Goal: Transaction & Acquisition: Purchase product/service

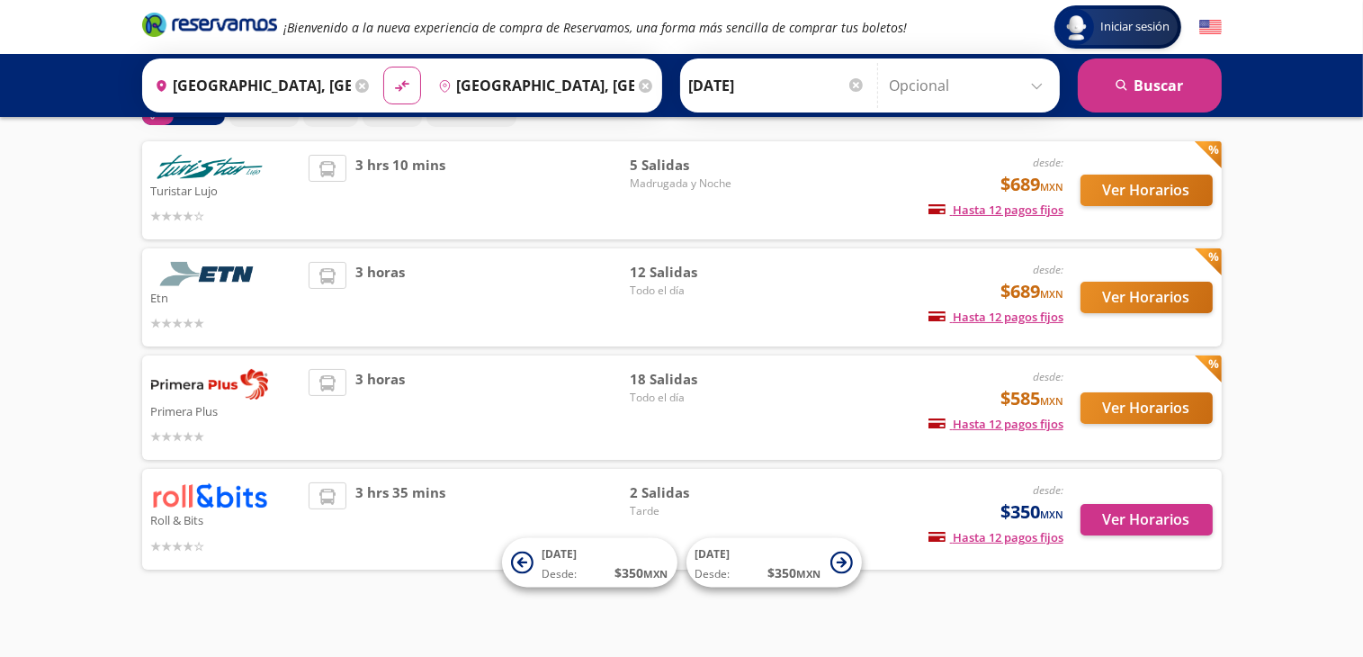
scroll to position [117, 0]
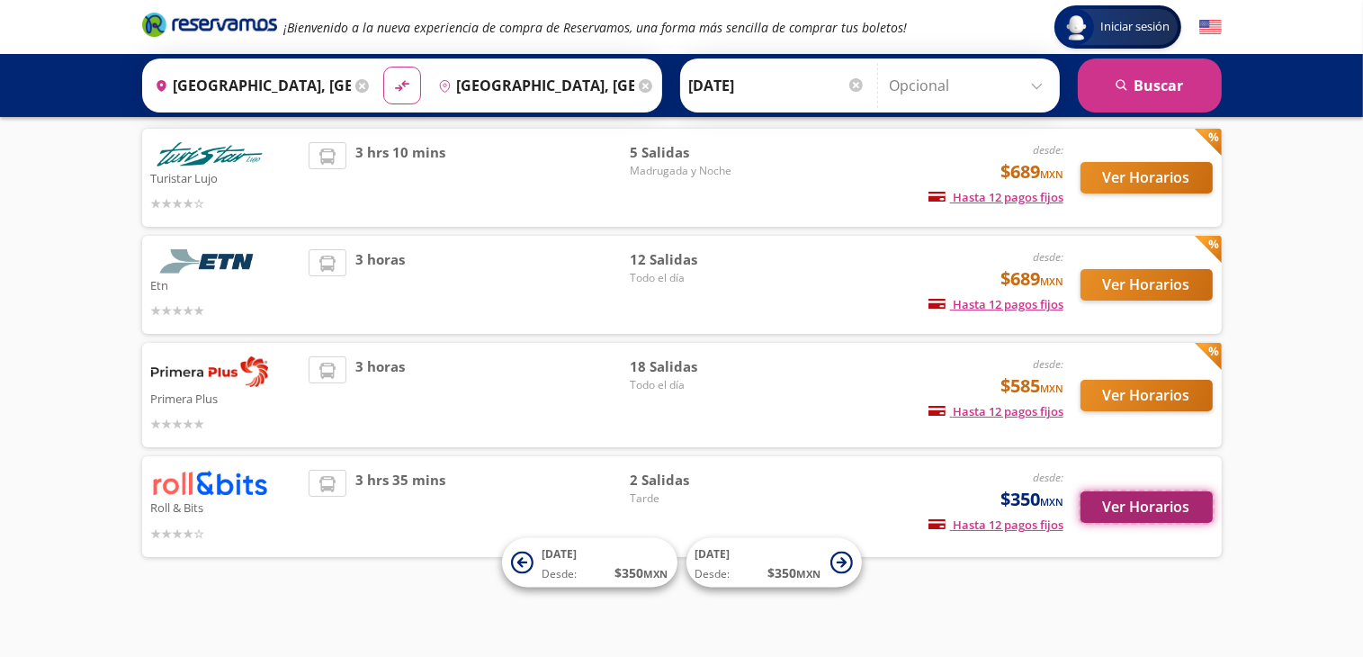
click at [1137, 512] on button "Ver Horarios" at bounding box center [1147, 506] width 132 height 31
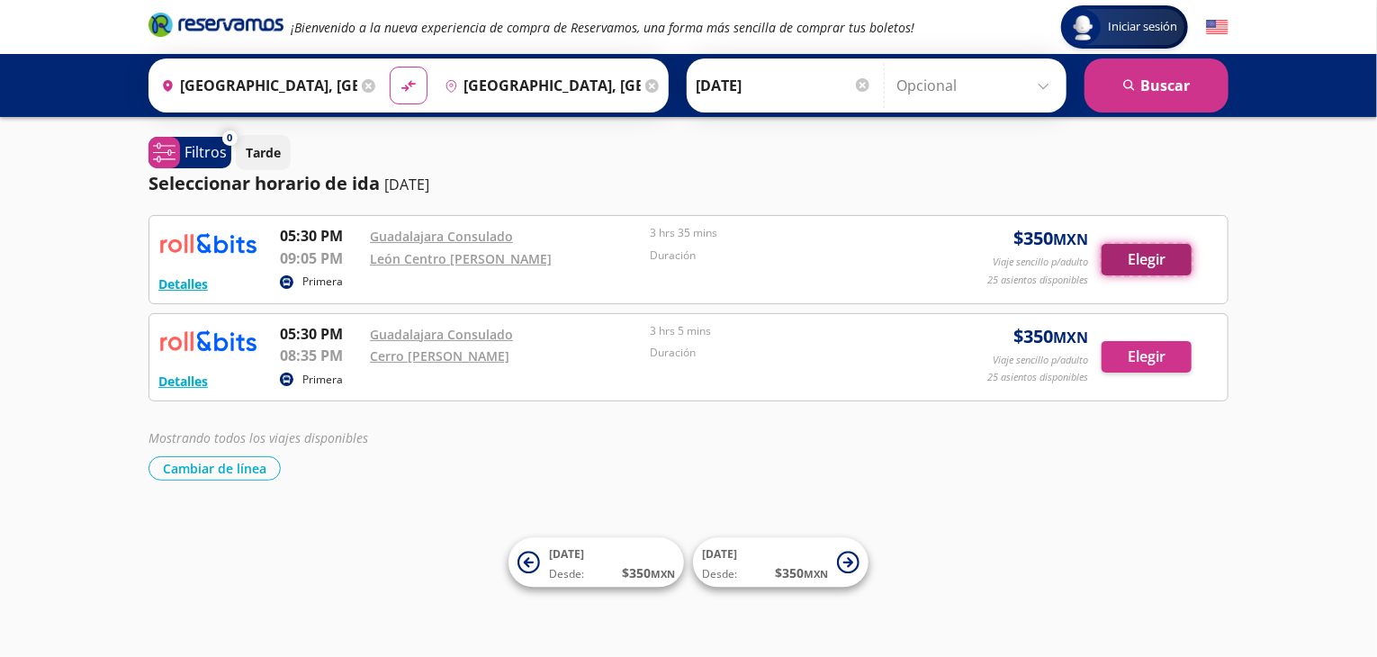
click at [1137, 260] on button "Elegir" at bounding box center [1146, 259] width 90 height 31
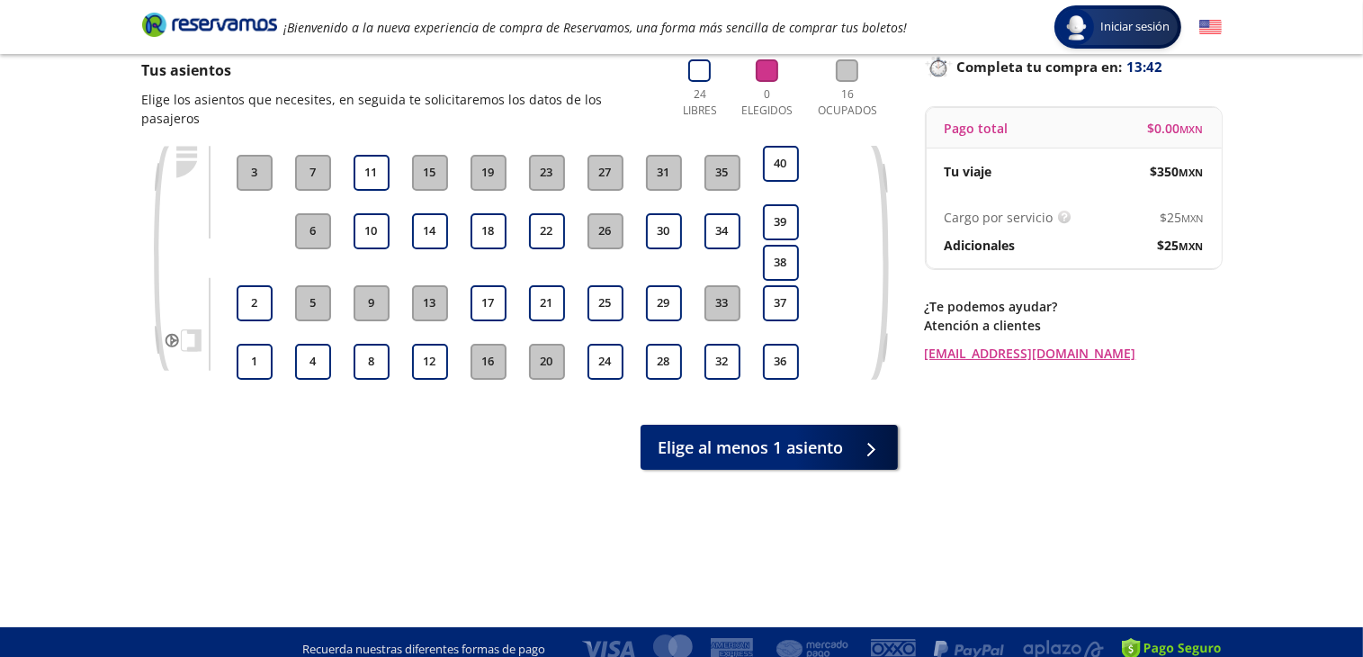
scroll to position [141, 0]
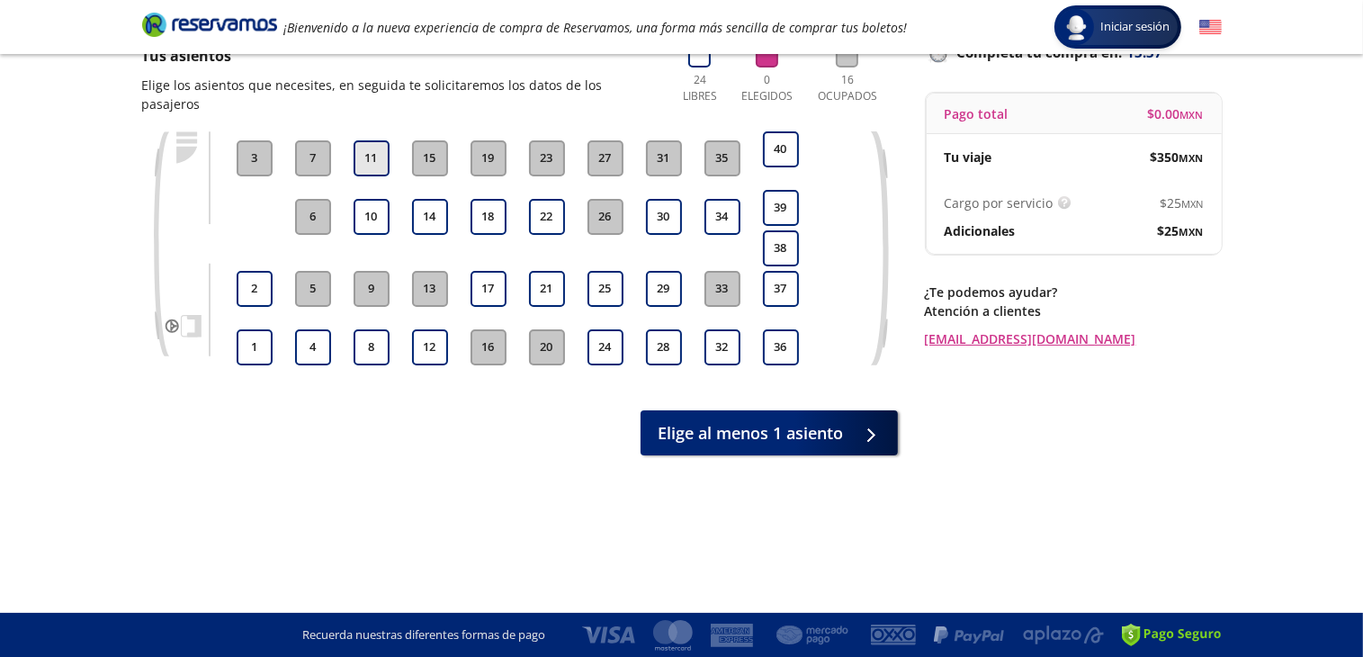
click at [362, 143] on button "11" at bounding box center [372, 158] width 36 height 36
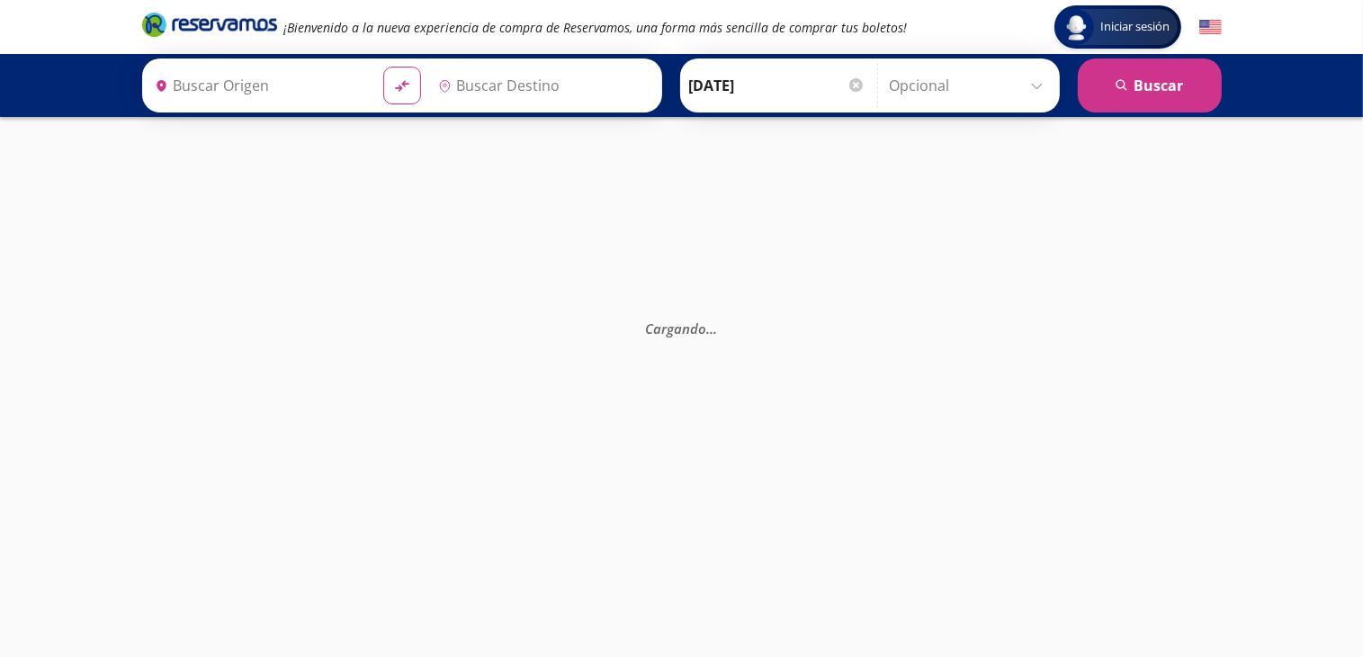
type input "[GEOGRAPHIC_DATA], [GEOGRAPHIC_DATA]"
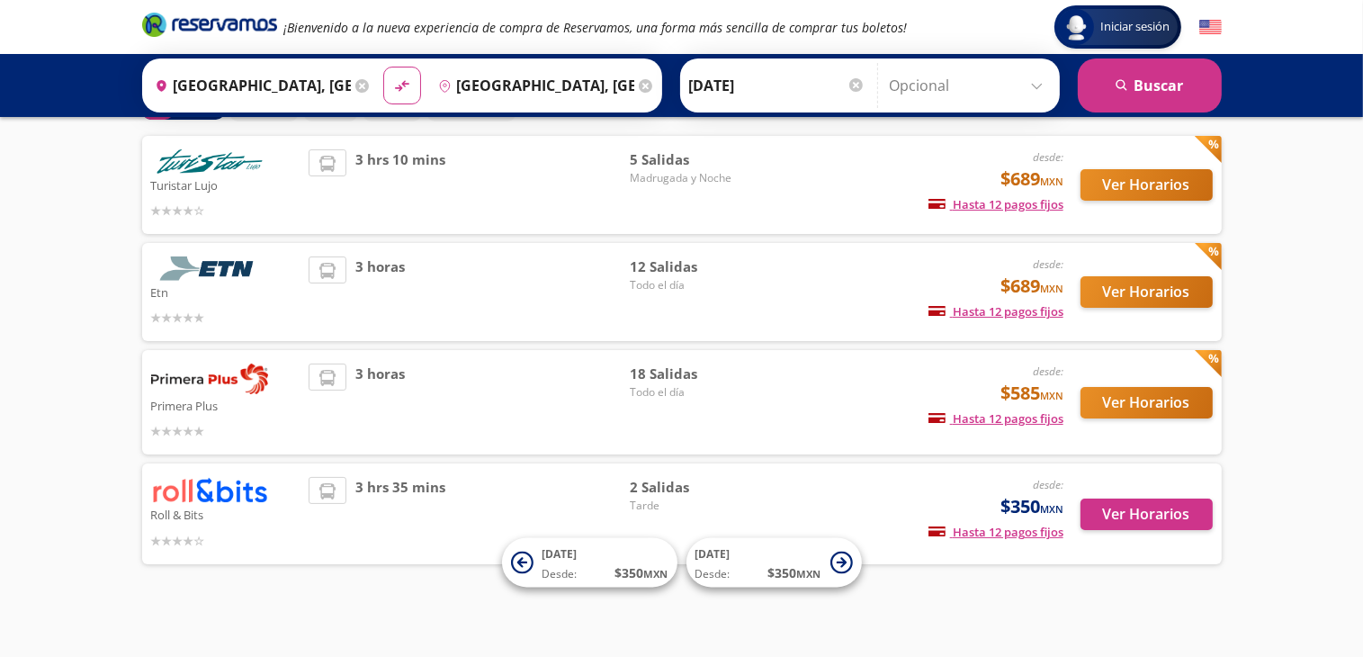
scroll to position [117, 0]
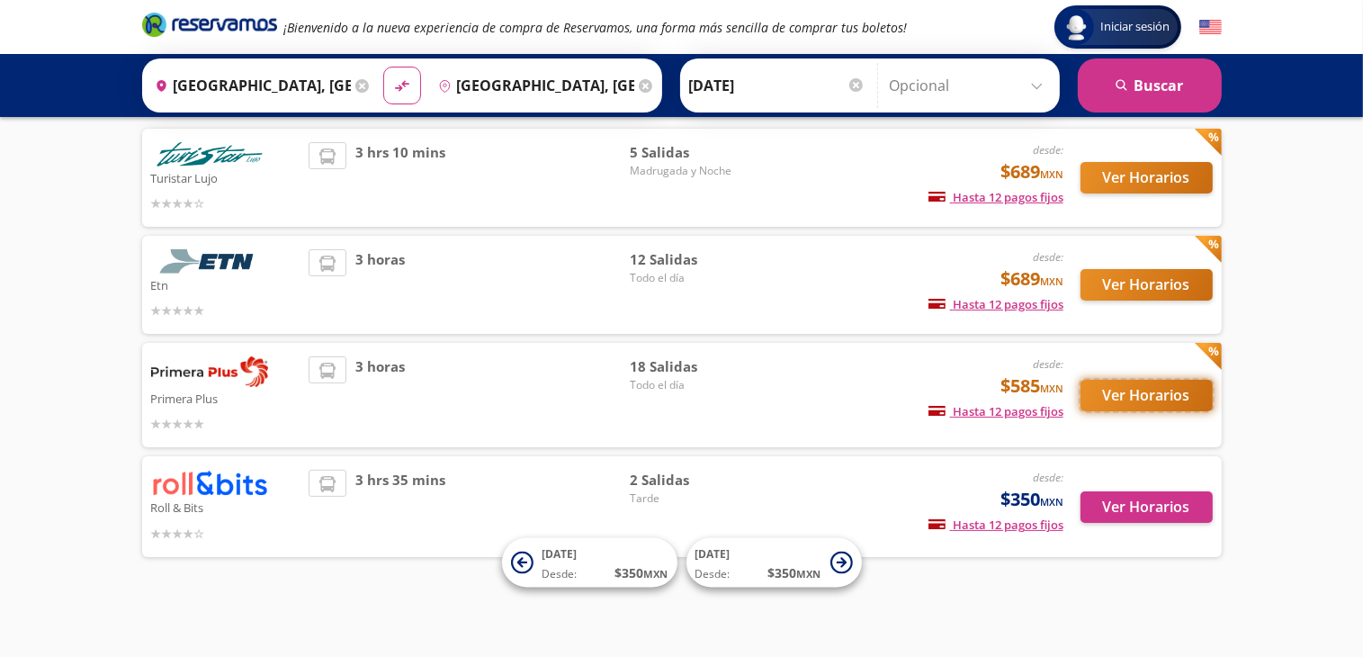
click at [1133, 393] on button "Ver Horarios" at bounding box center [1147, 395] width 132 height 31
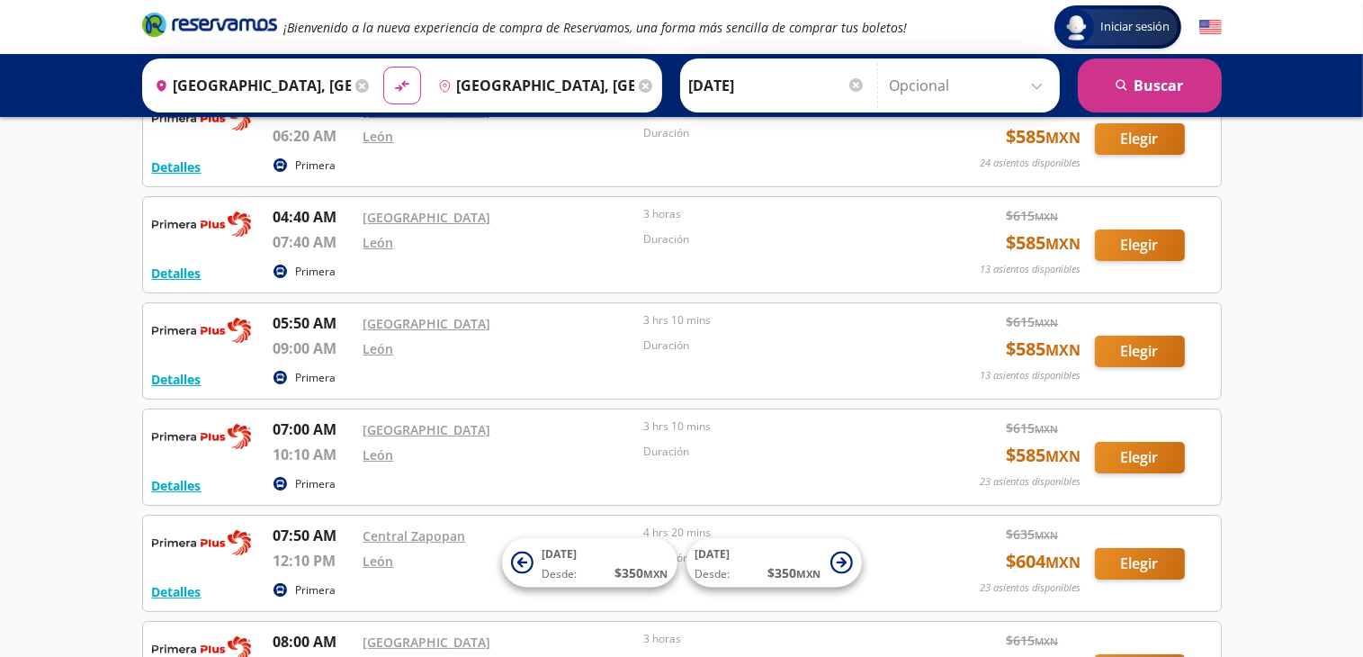
scroll to position [270, 0]
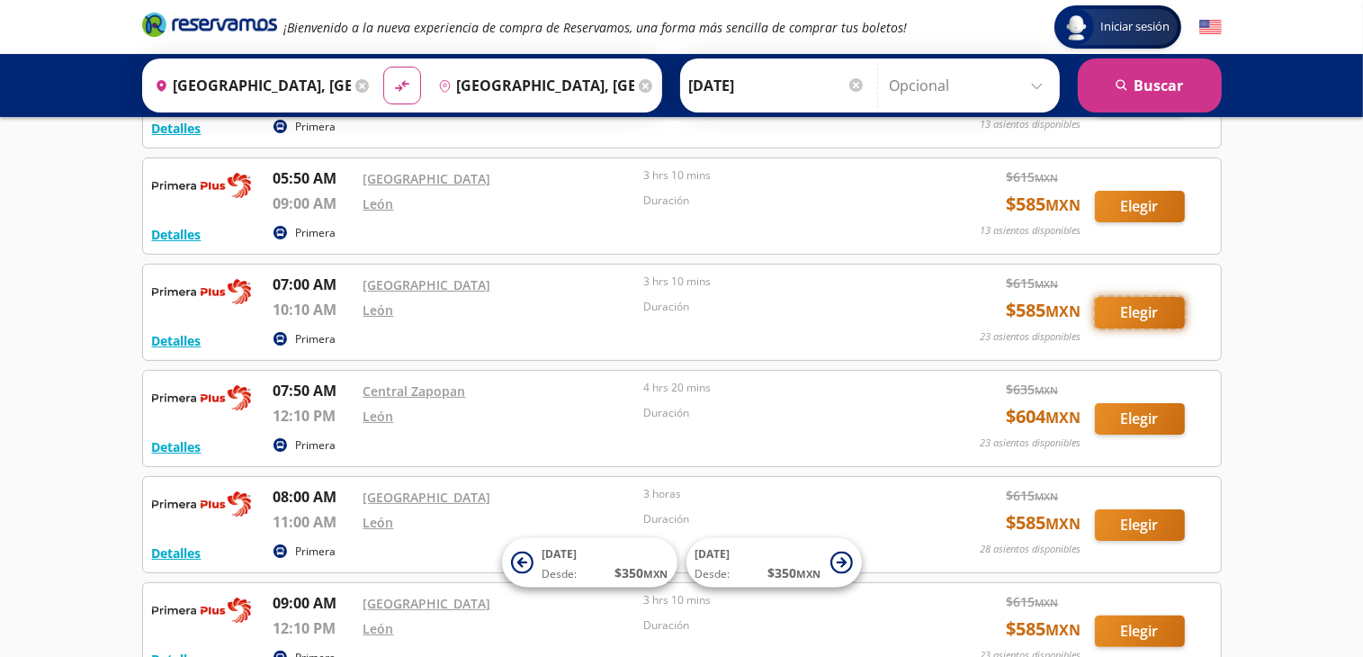
click at [1129, 307] on button "Elegir" at bounding box center [1140, 312] width 90 height 31
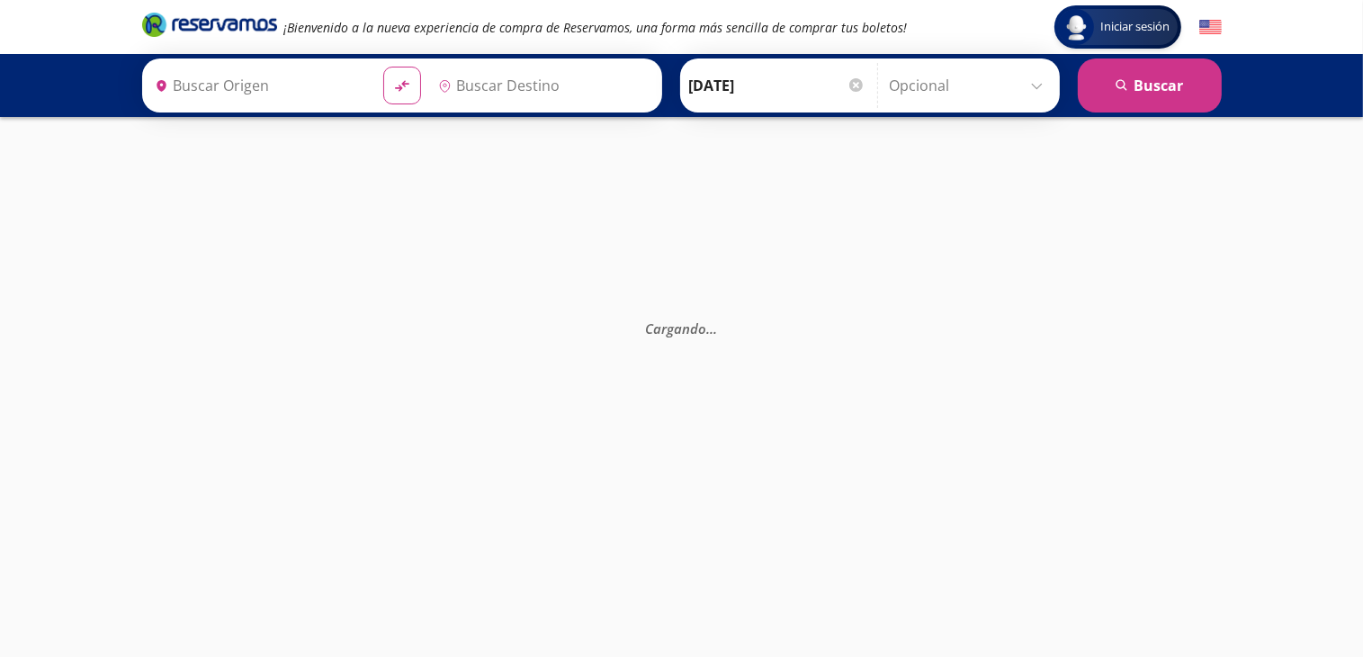
type input "[GEOGRAPHIC_DATA], [GEOGRAPHIC_DATA]"
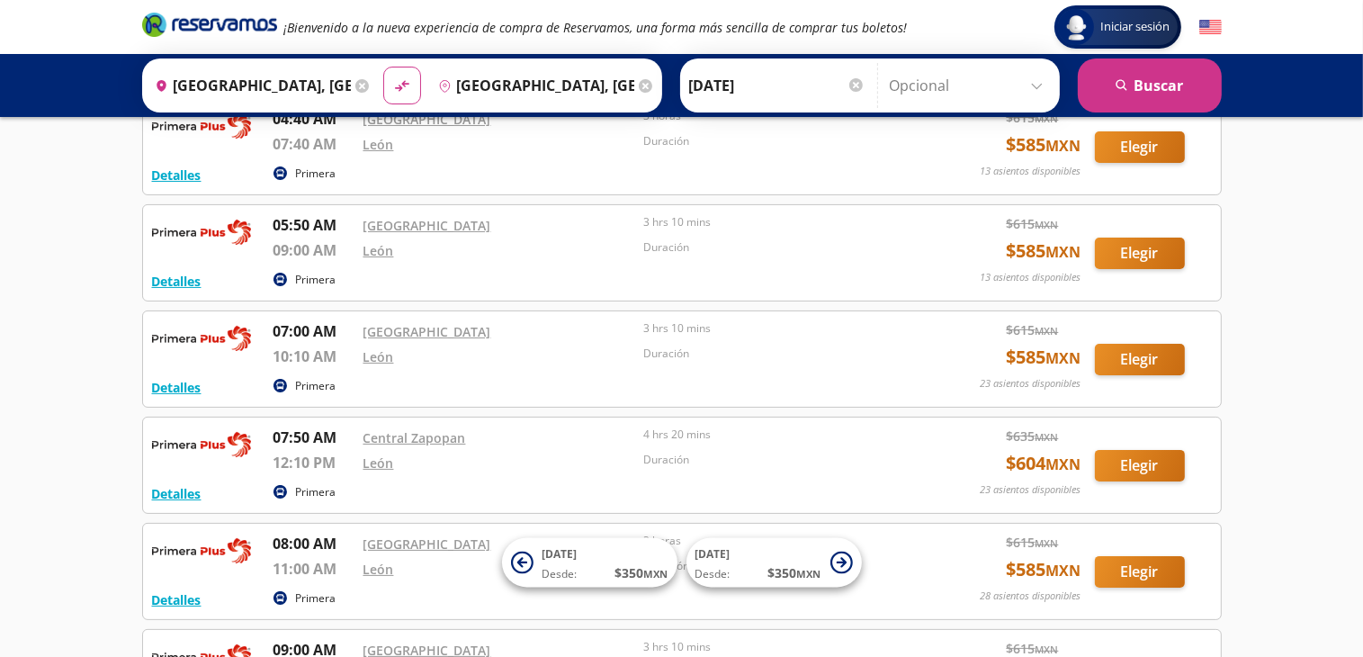
scroll to position [180, 0]
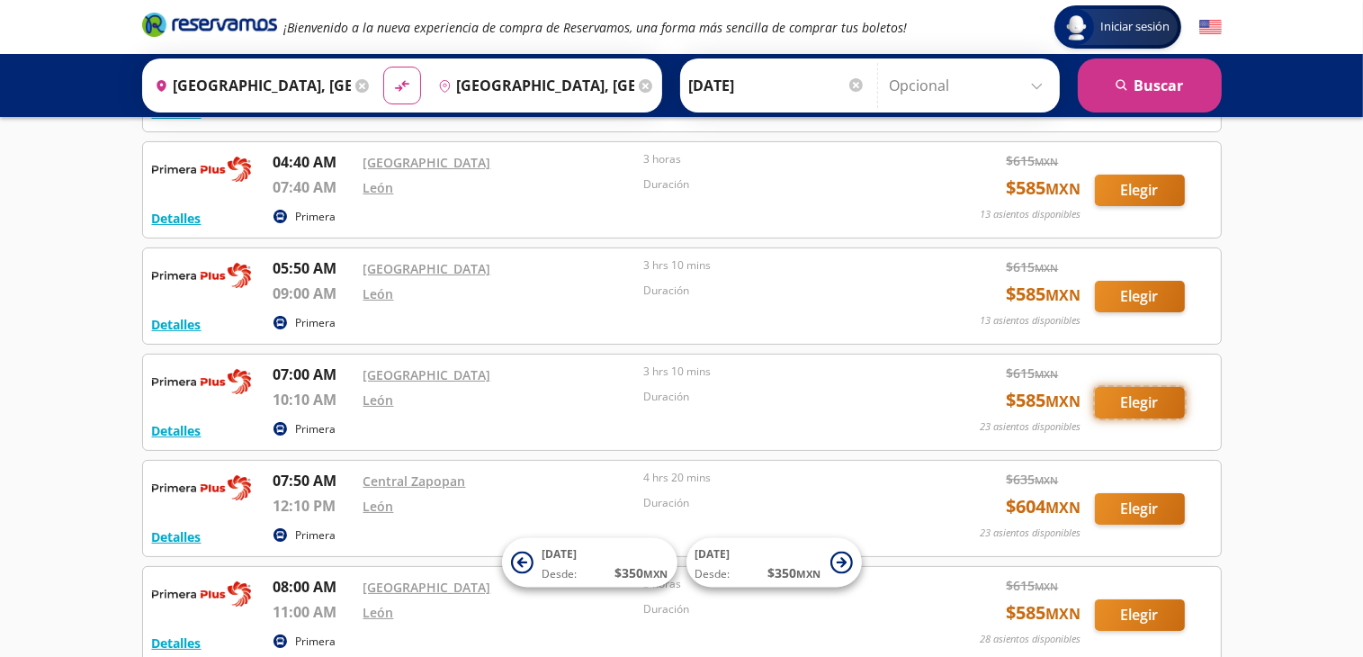
click at [1145, 398] on button "Elegir" at bounding box center [1140, 402] width 90 height 31
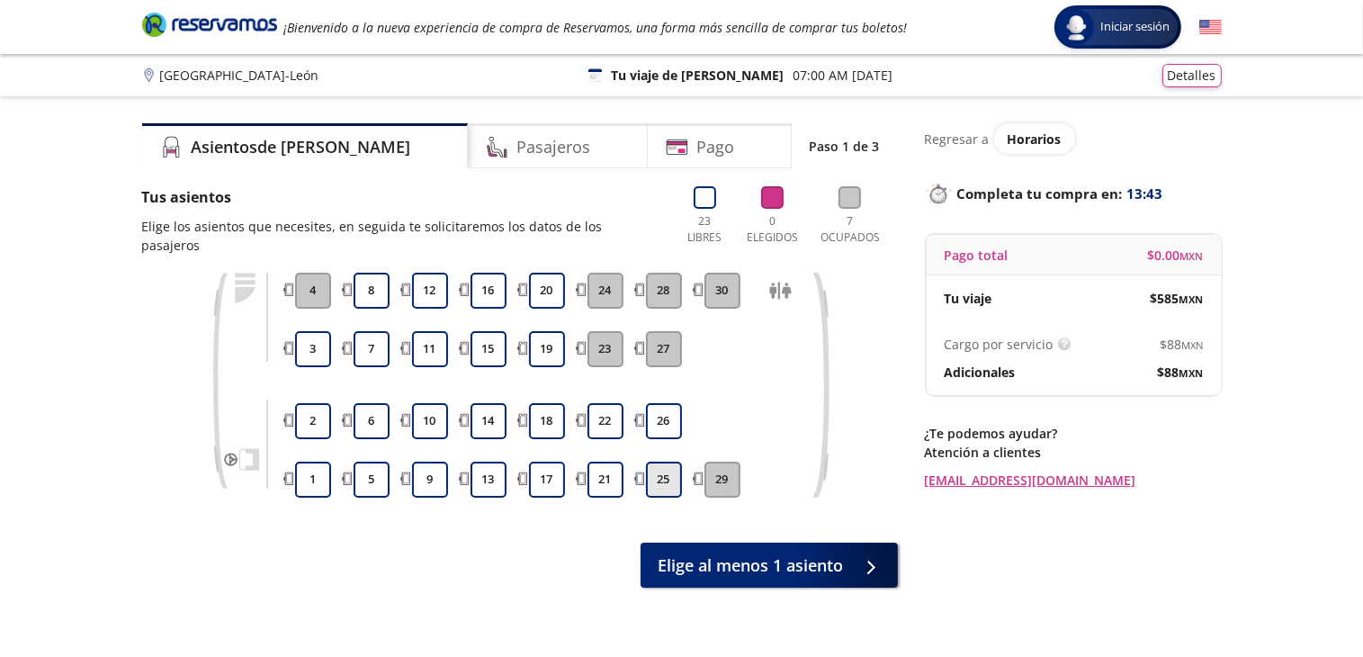
click at [660, 462] on button "25" at bounding box center [664, 480] width 36 height 36
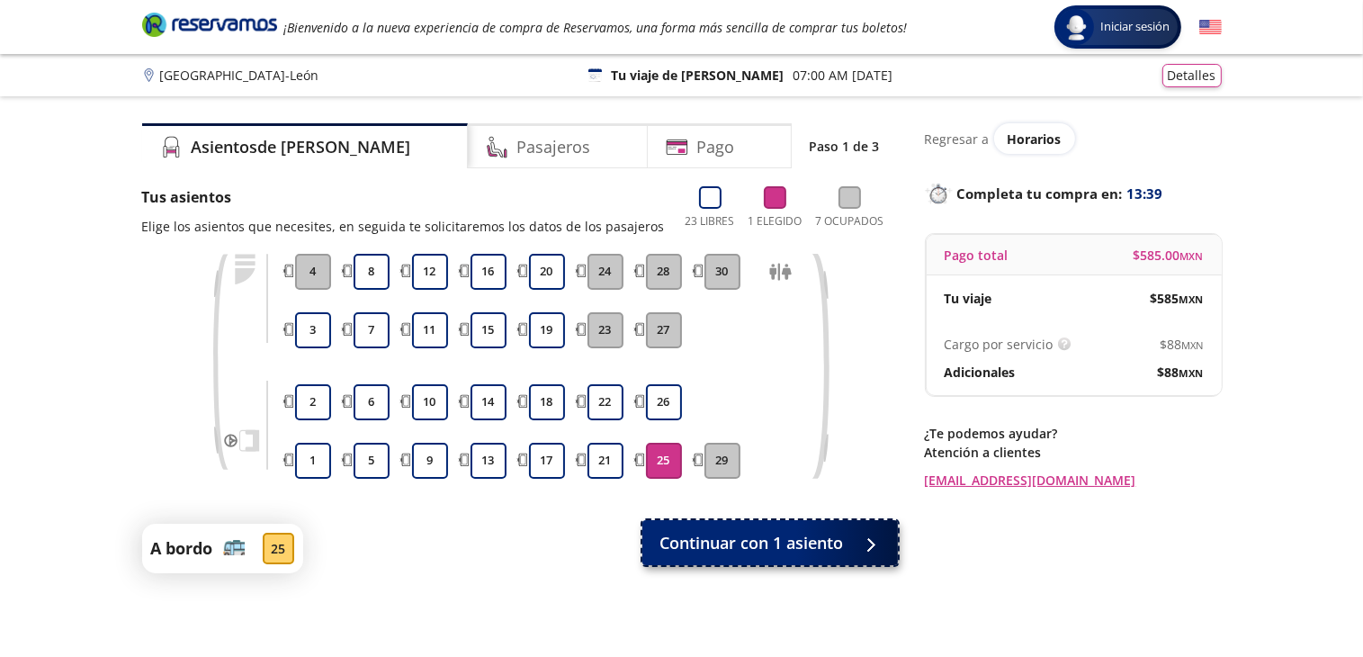
click at [775, 543] on span "Continuar con 1 asiento" at bounding box center [752, 543] width 184 height 24
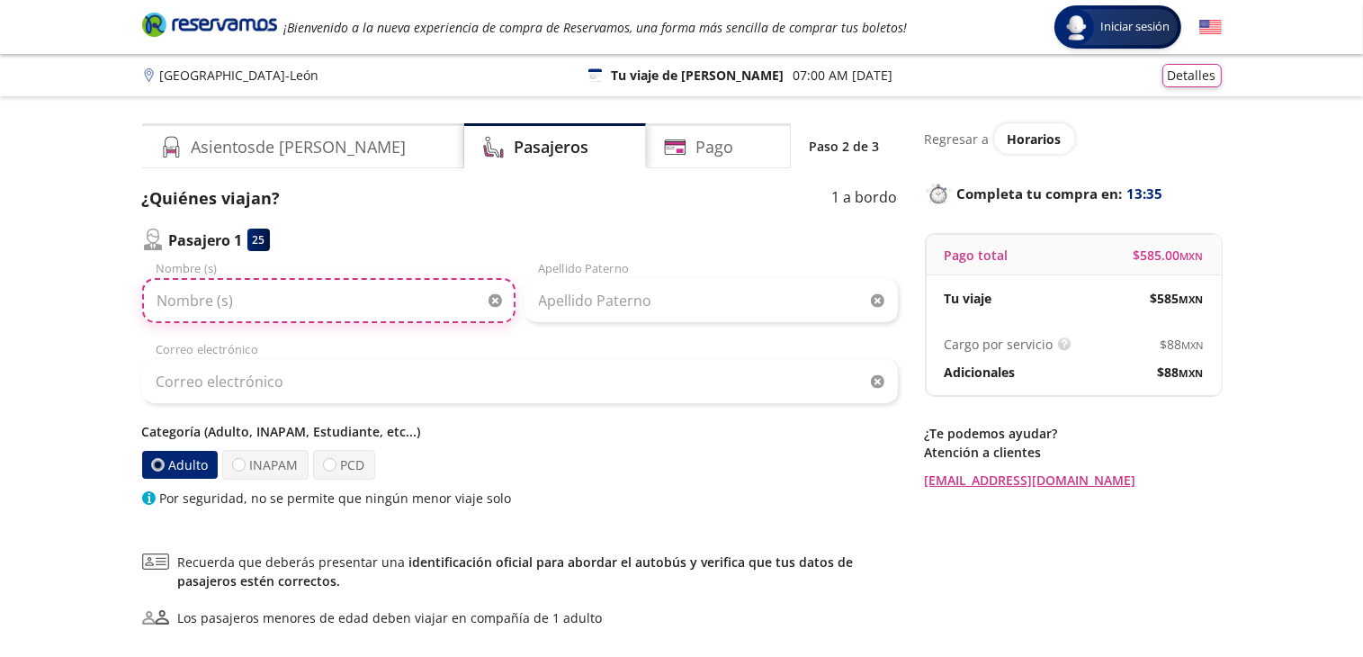
click at [210, 300] on input "Nombre (s)" at bounding box center [328, 300] width 373 height 45
type input "[PERSON_NAME]"
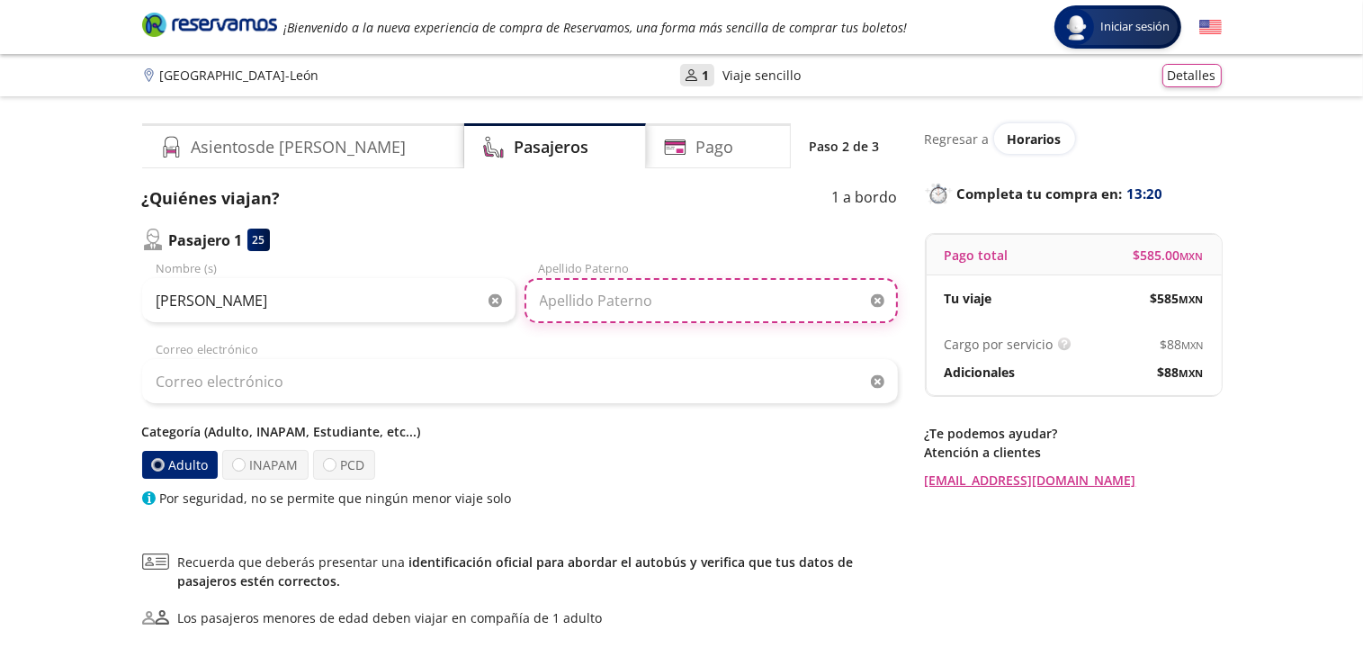
click at [610, 300] on input "Apellido Paterno" at bounding box center [711, 300] width 373 height 45
type input "r"
type input "[PERSON_NAME]"
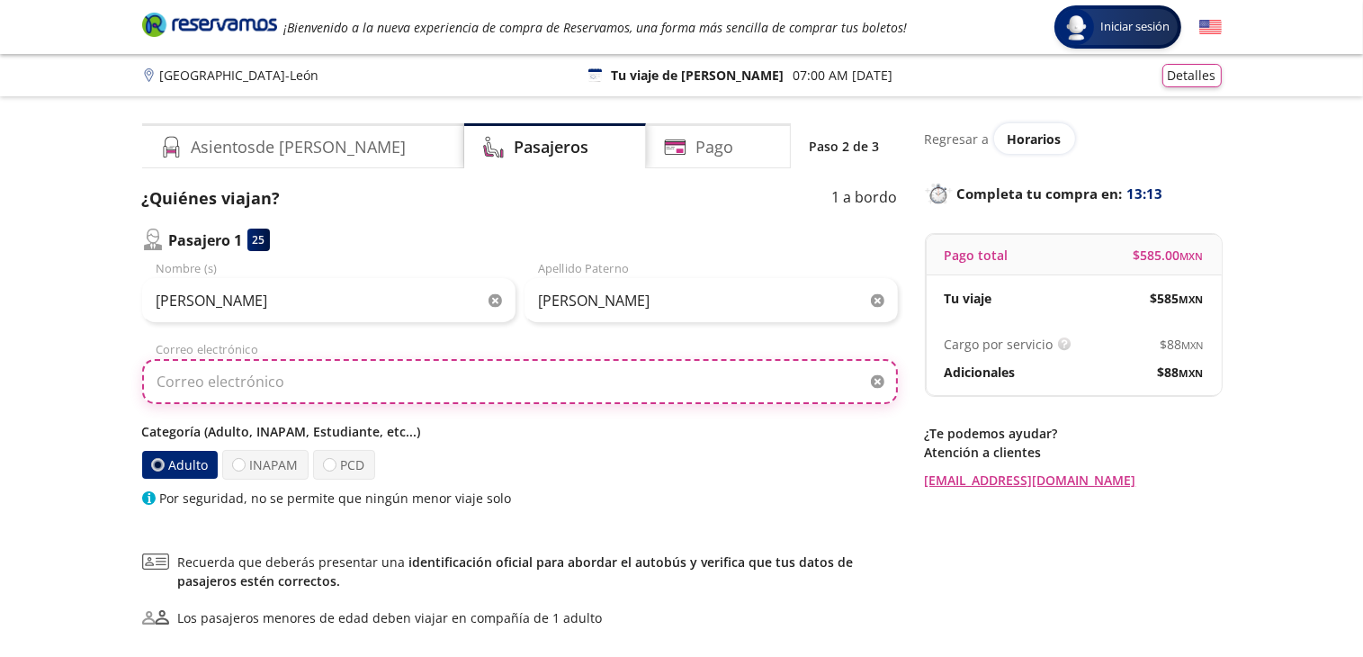
click at [194, 371] on input "Correo electrónico" at bounding box center [520, 381] width 756 height 45
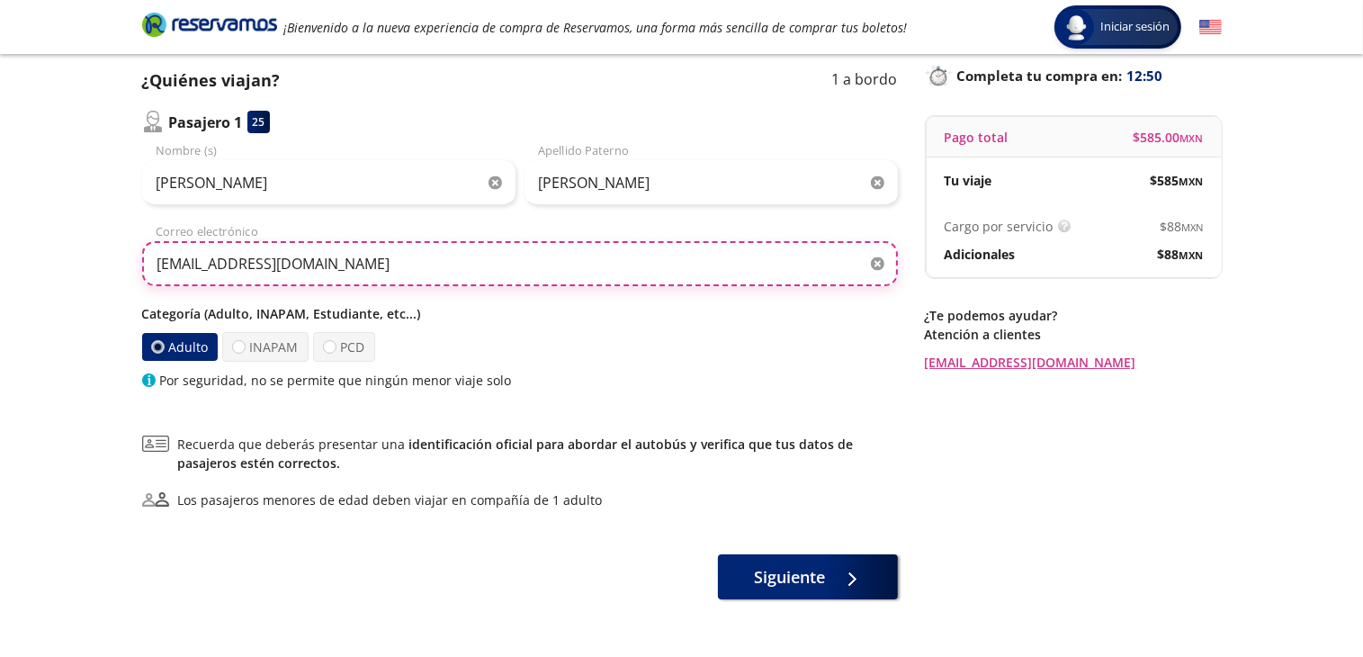
scroll to position [86, 0]
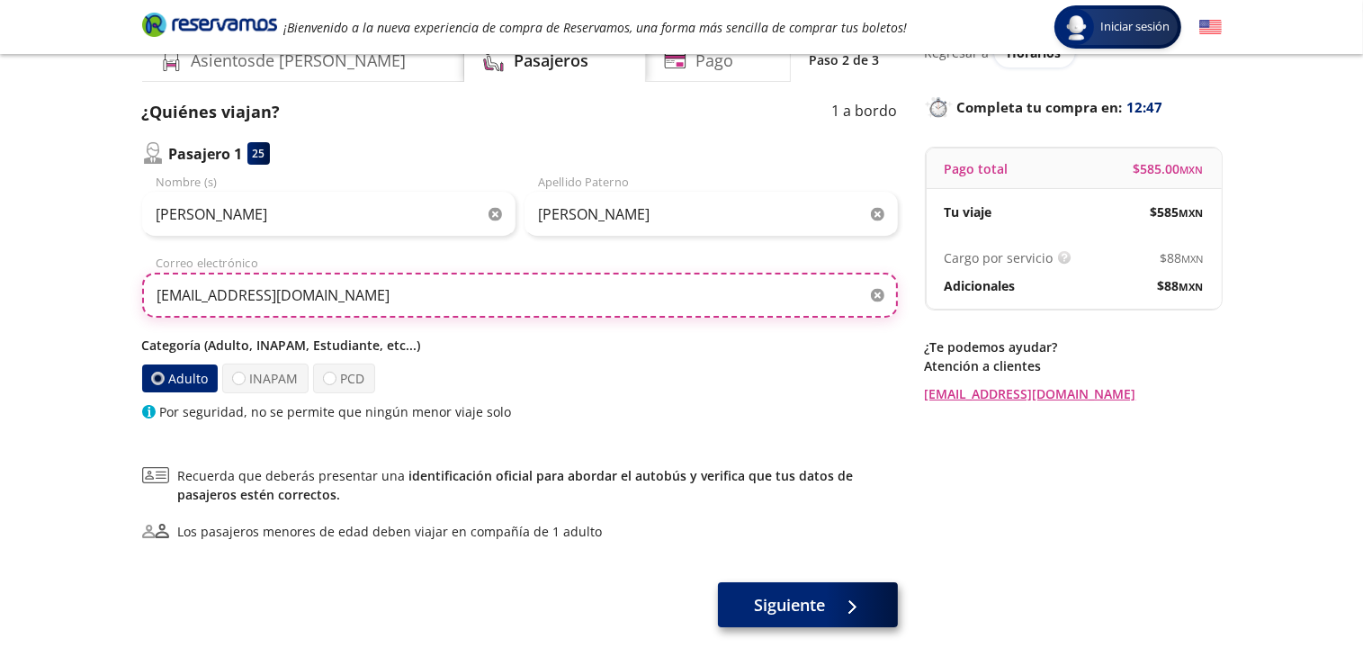
type input "[EMAIL_ADDRESS][DOMAIN_NAME]"
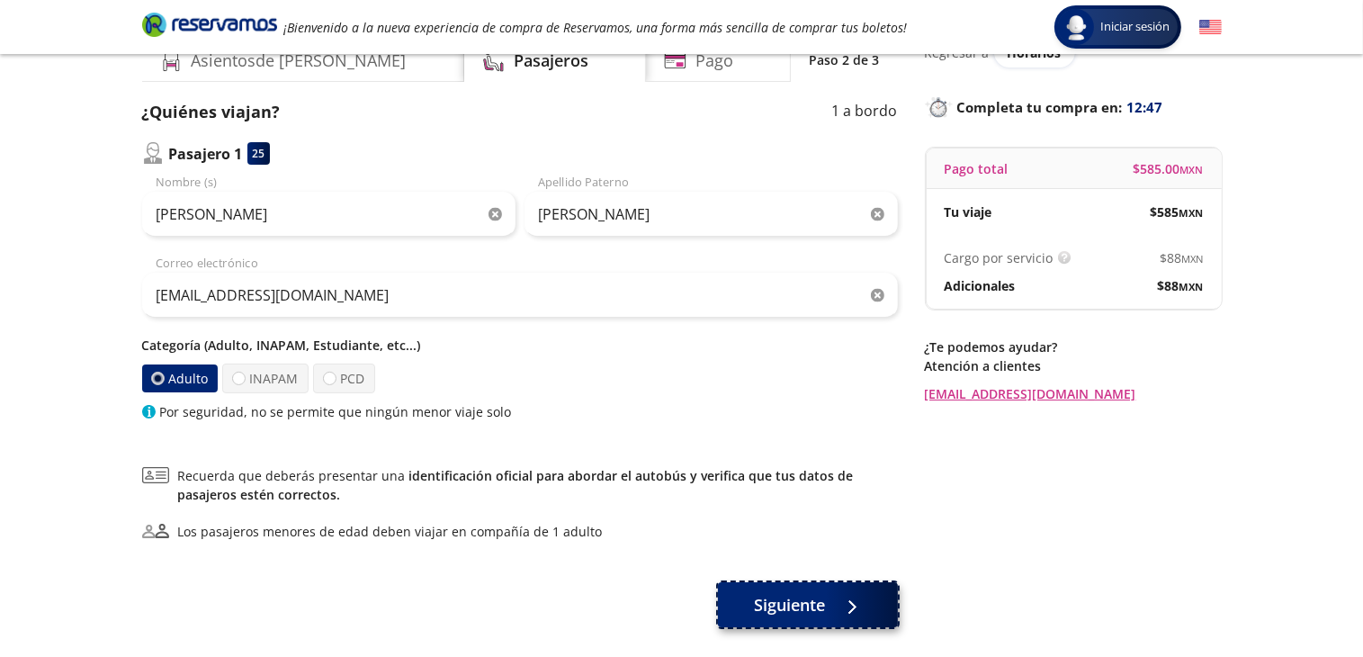
click at [788, 605] on span "Siguiente" at bounding box center [789, 605] width 71 height 24
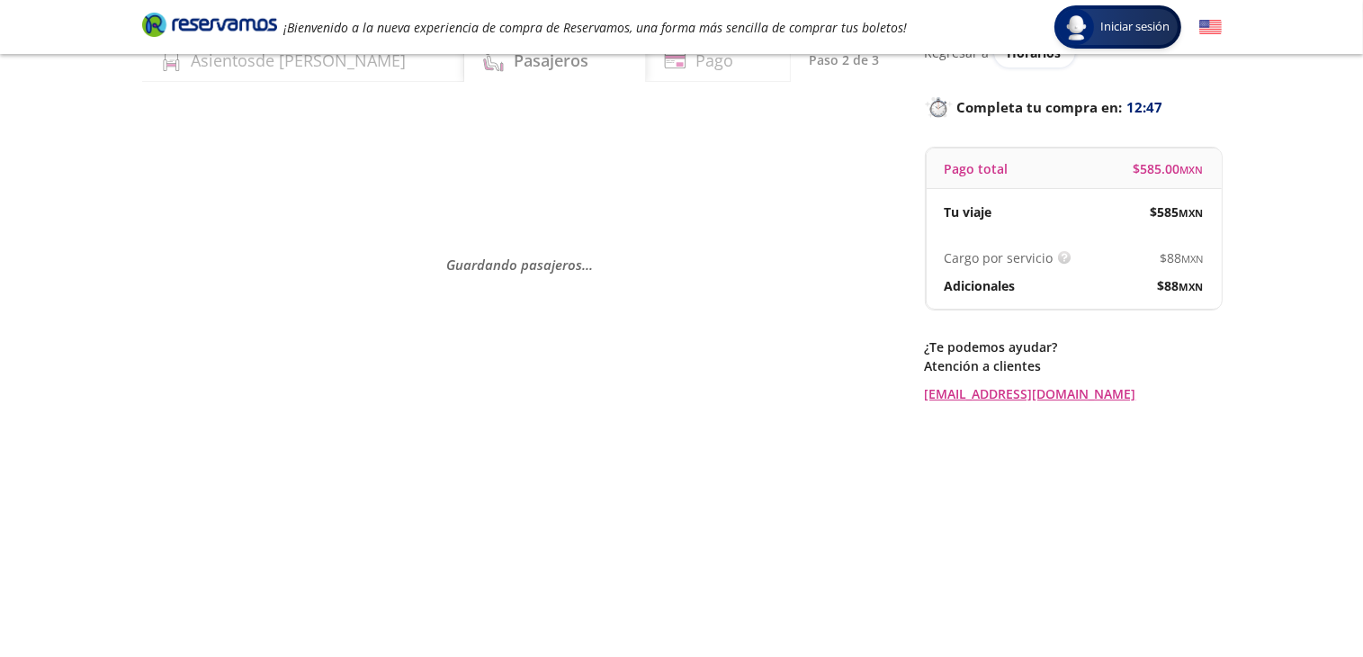
scroll to position [0, 0]
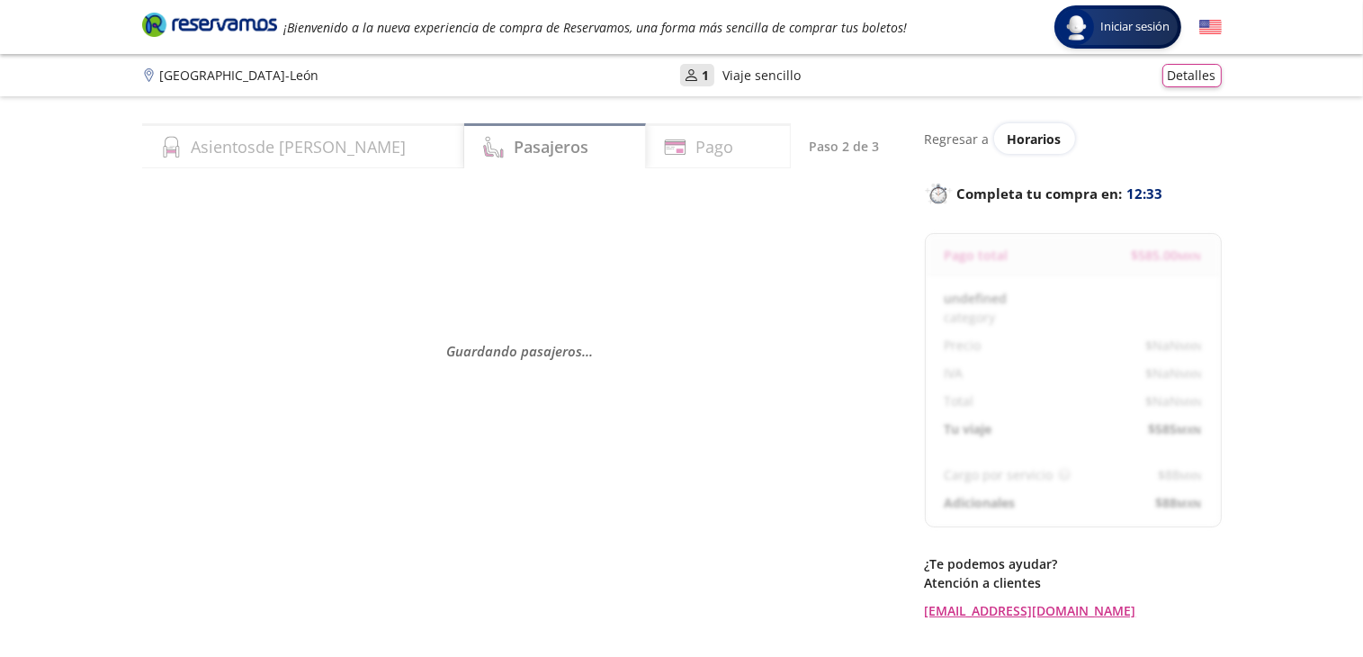
select select "MX"
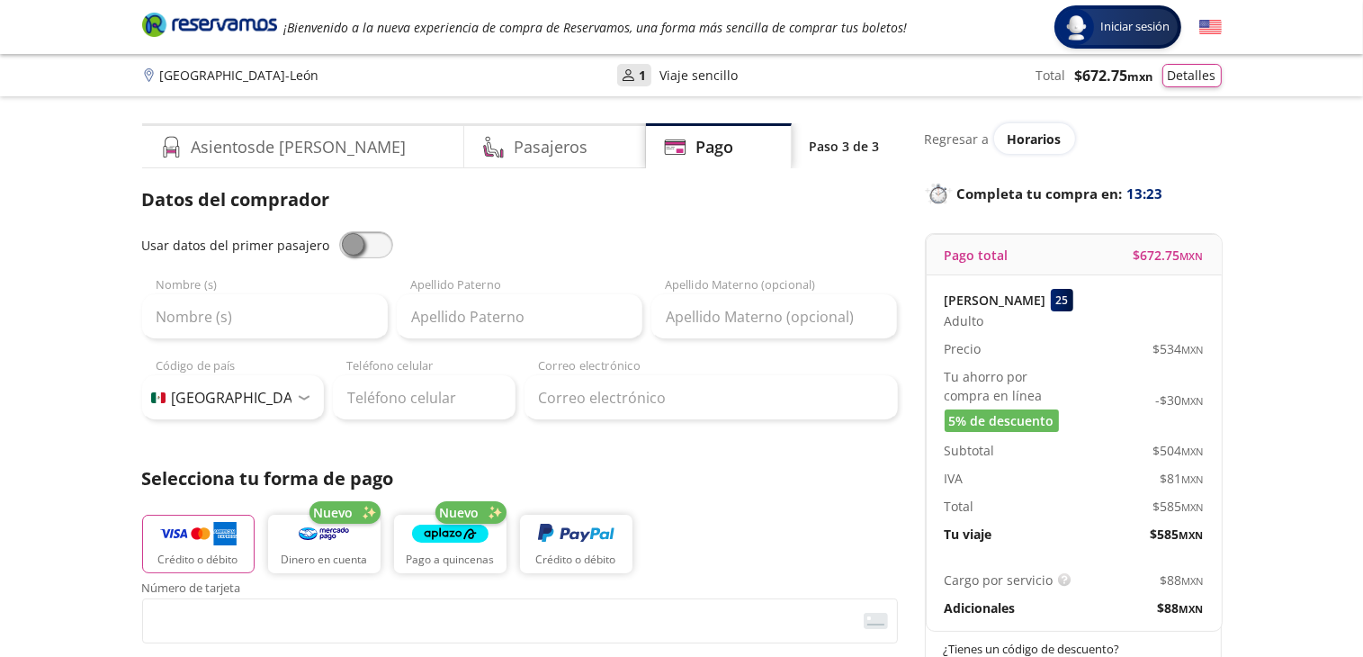
click at [358, 243] on span at bounding box center [366, 244] width 54 height 27
click at [339, 231] on input "checkbox" at bounding box center [339, 231] width 0 height 0
type input "[PERSON_NAME]"
type input "[EMAIL_ADDRESS][DOMAIN_NAME]"
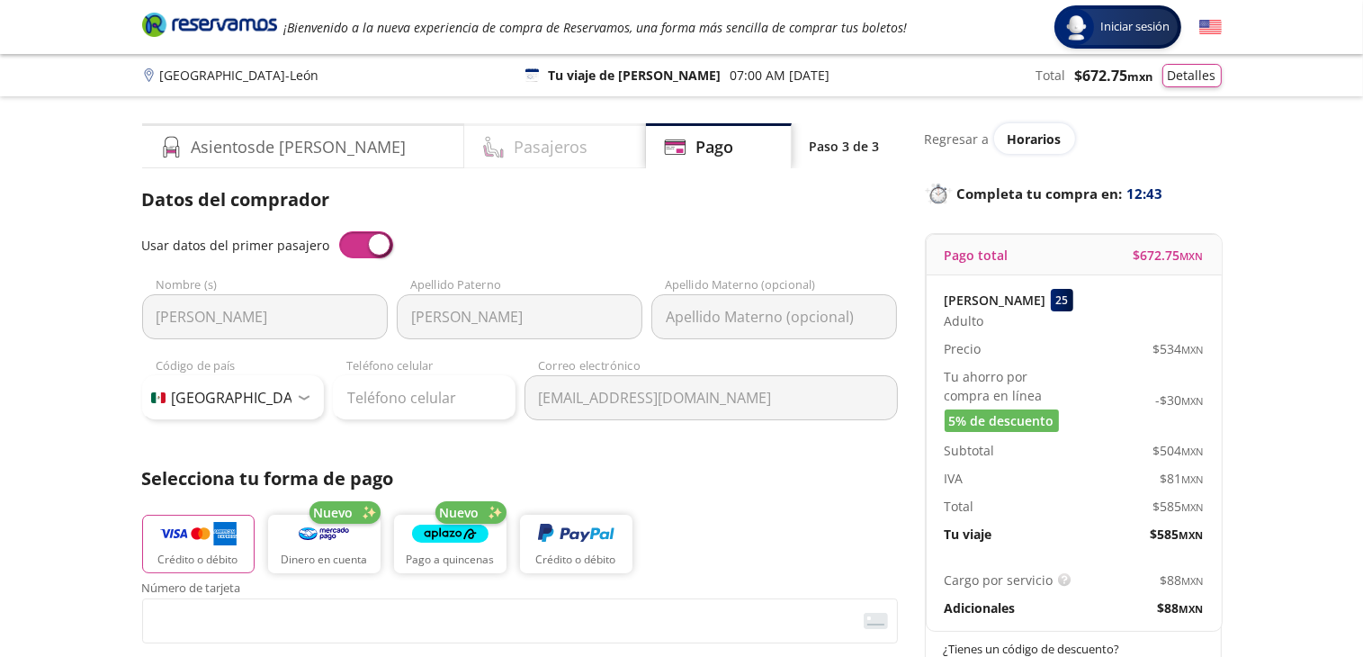
click at [526, 140] on div "Pasajeros" at bounding box center [555, 145] width 182 height 45
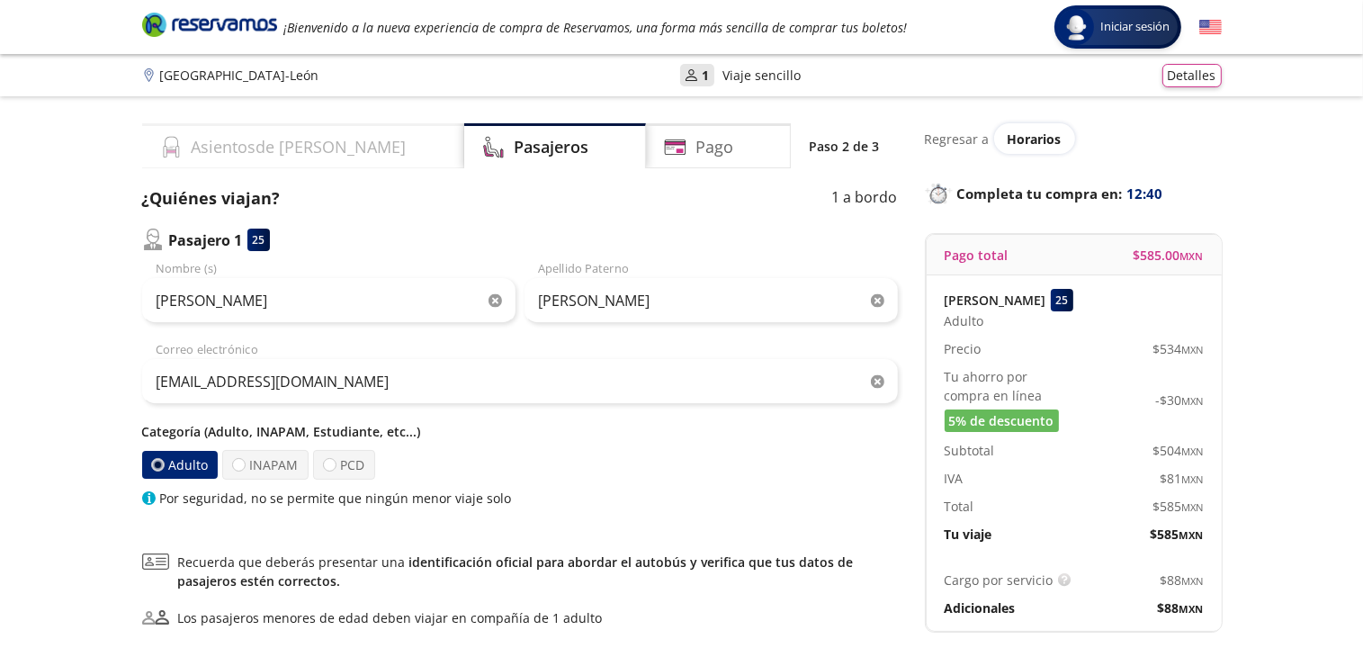
click at [263, 144] on h4 "Asientos de [PERSON_NAME]" at bounding box center [299, 147] width 215 height 24
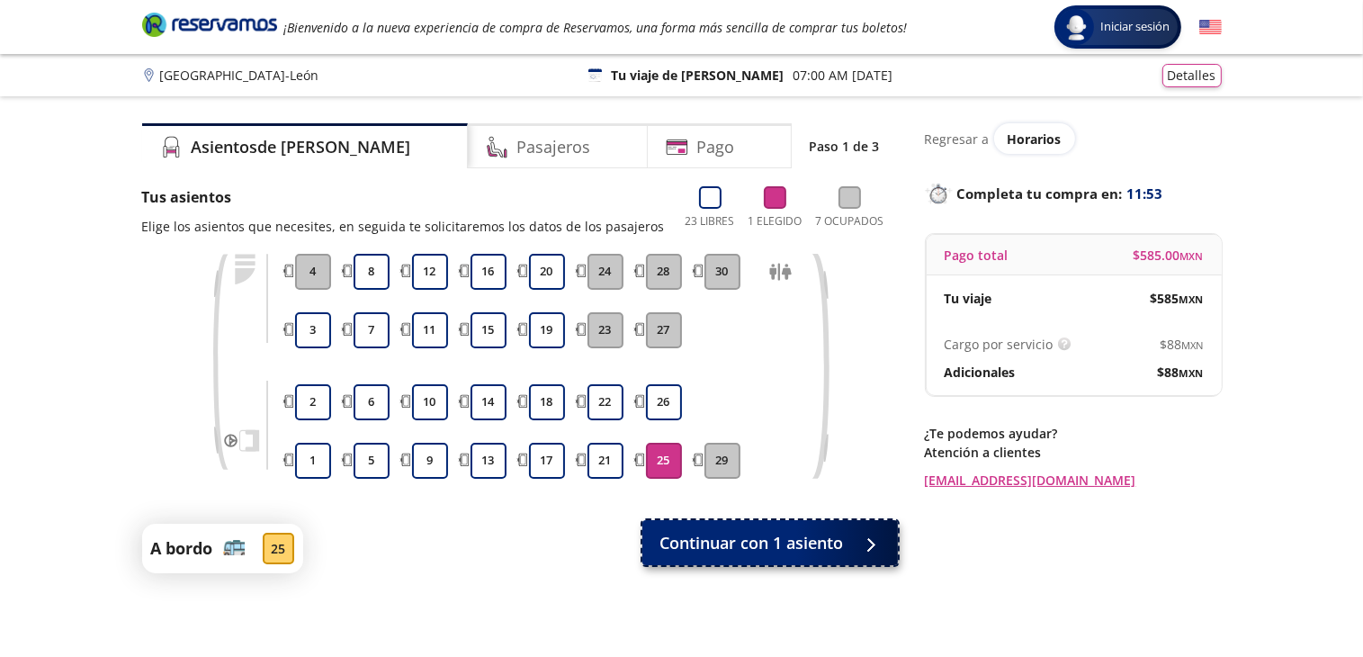
click at [778, 543] on span "Continuar con 1 asiento" at bounding box center [752, 543] width 184 height 24
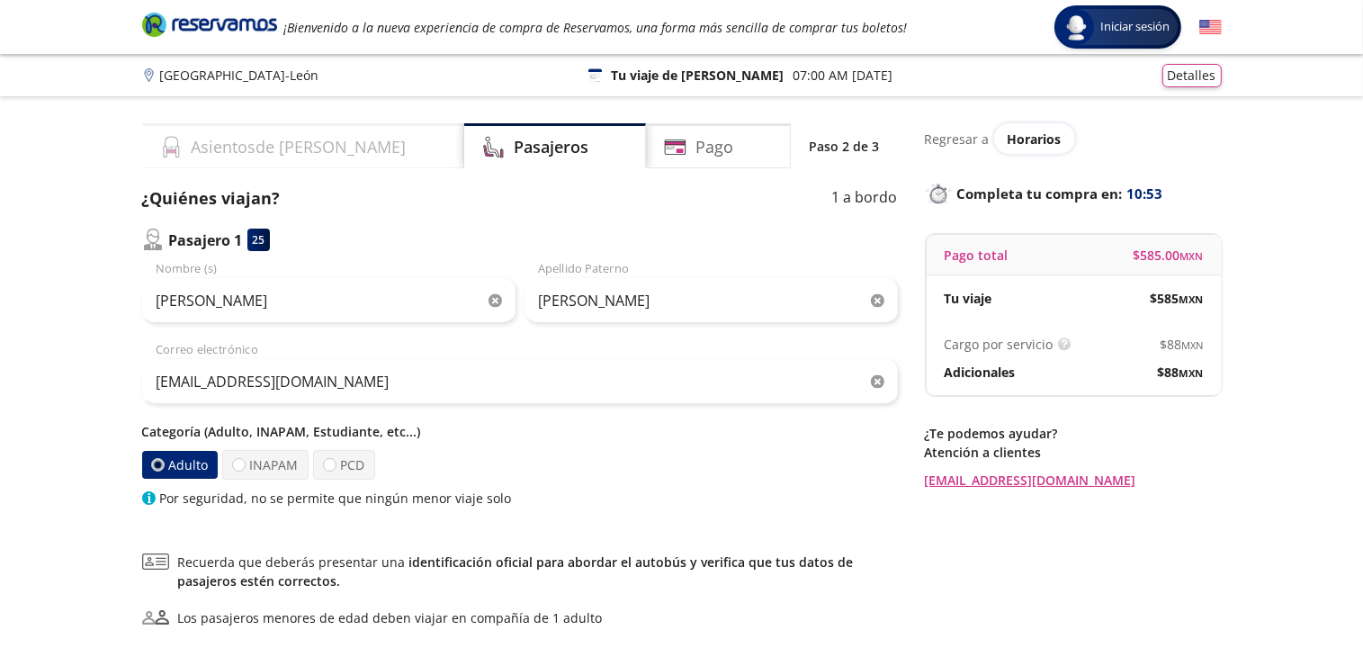
click at [298, 151] on h4 "Asientos de [PERSON_NAME]" at bounding box center [299, 147] width 215 height 24
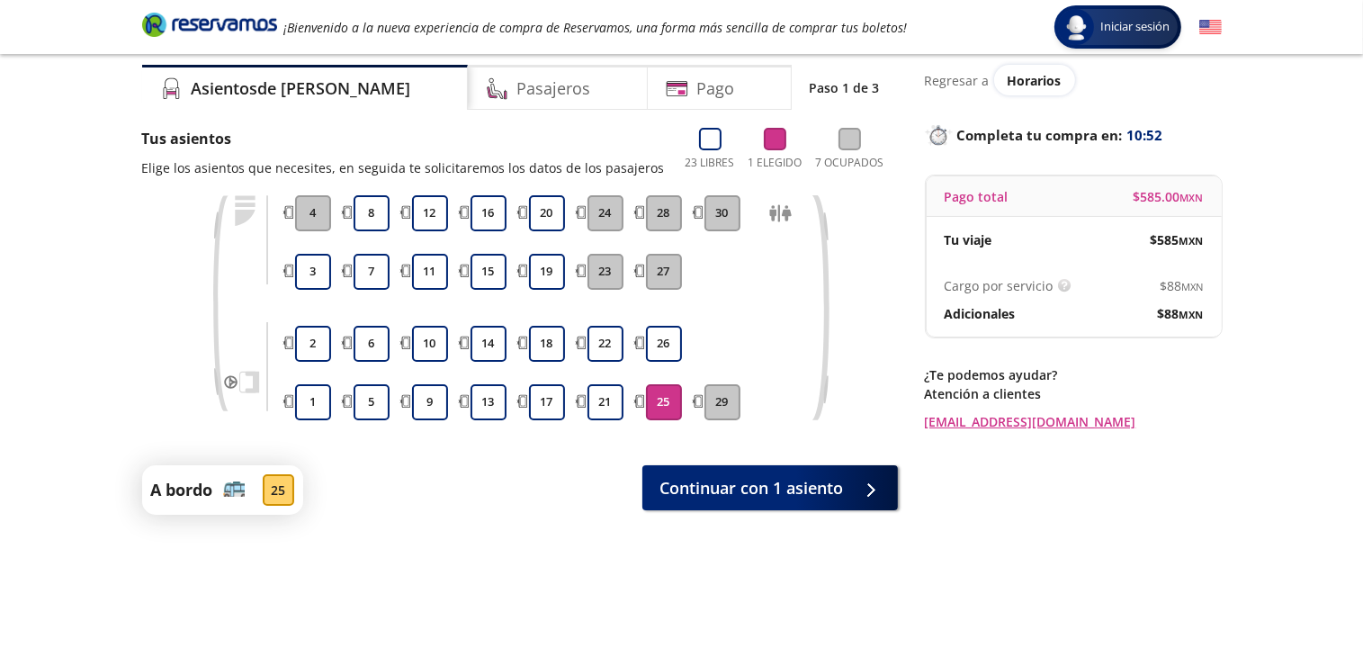
scroll to position [90, 0]
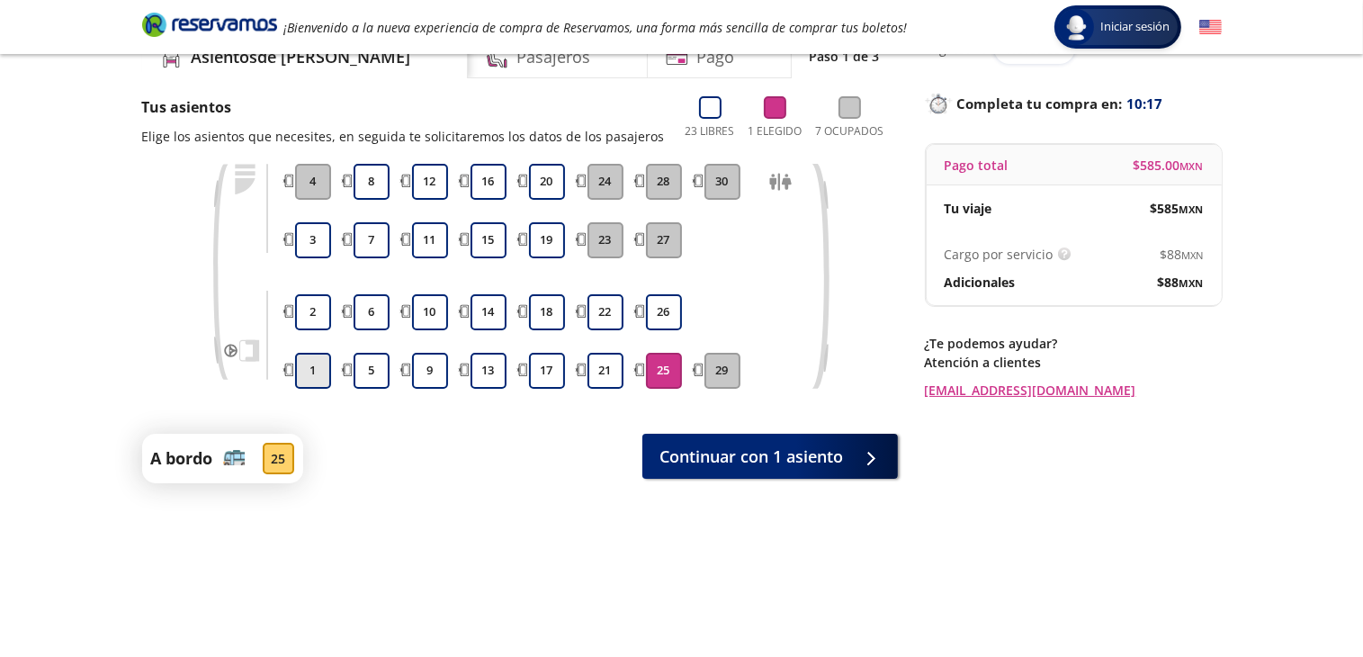
click at [311, 376] on button "1" at bounding box center [313, 371] width 36 height 36
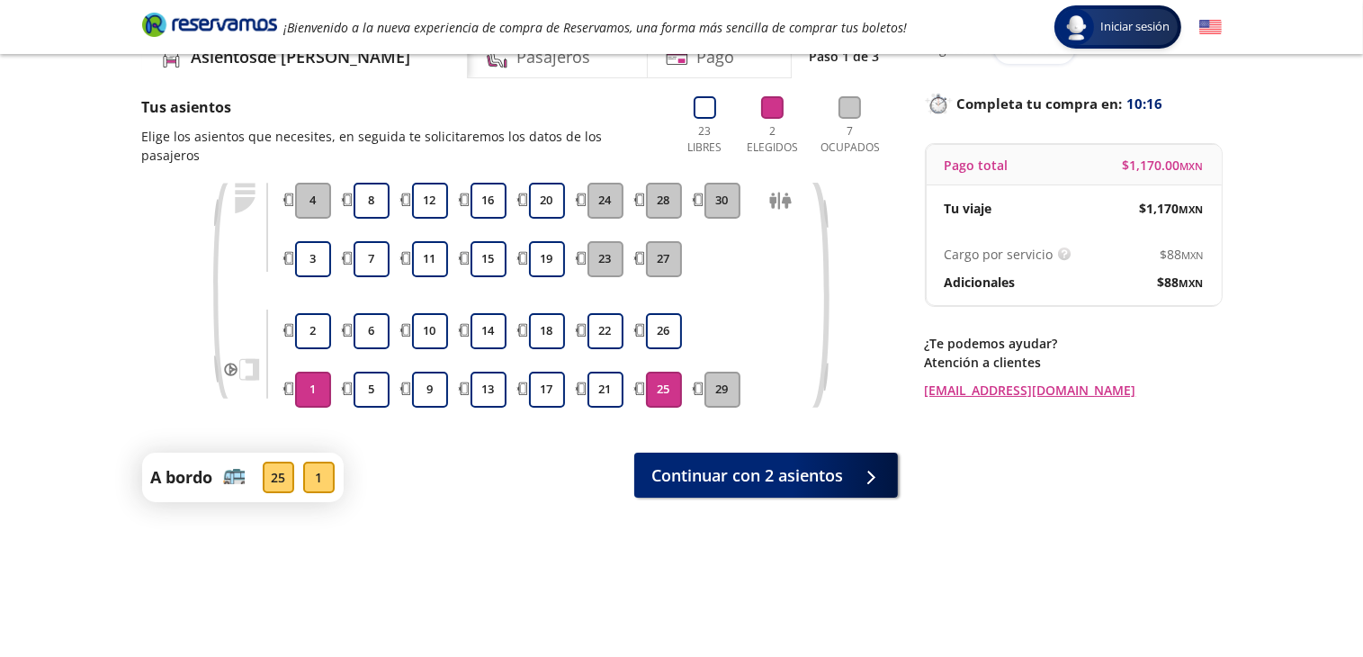
click at [662, 372] on button "25" at bounding box center [664, 390] width 36 height 36
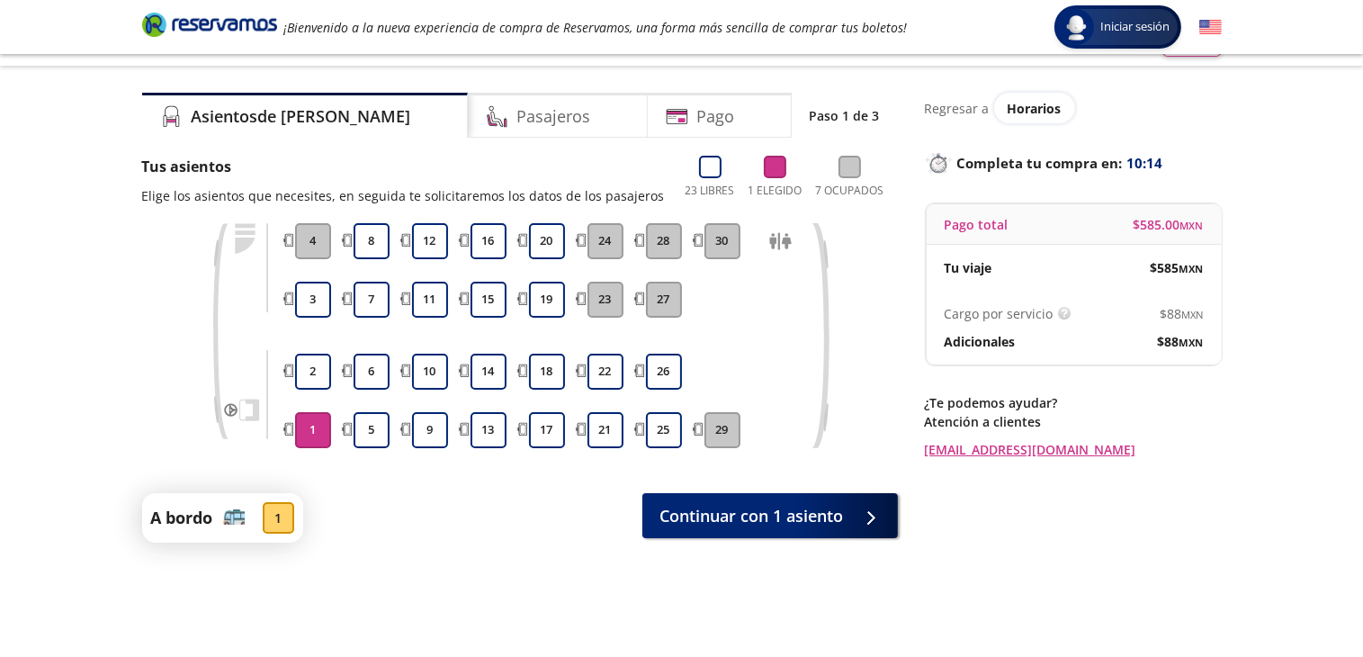
scroll to position [0, 0]
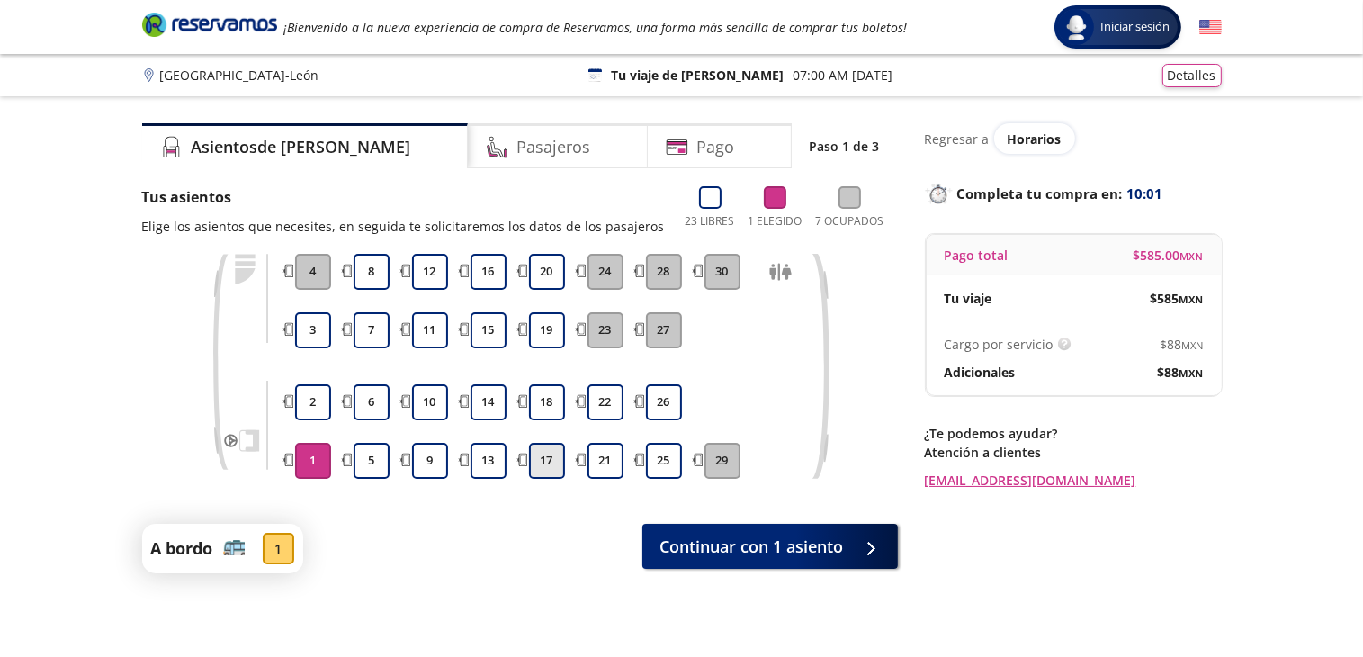
click at [548, 460] on button "17" at bounding box center [547, 461] width 36 height 36
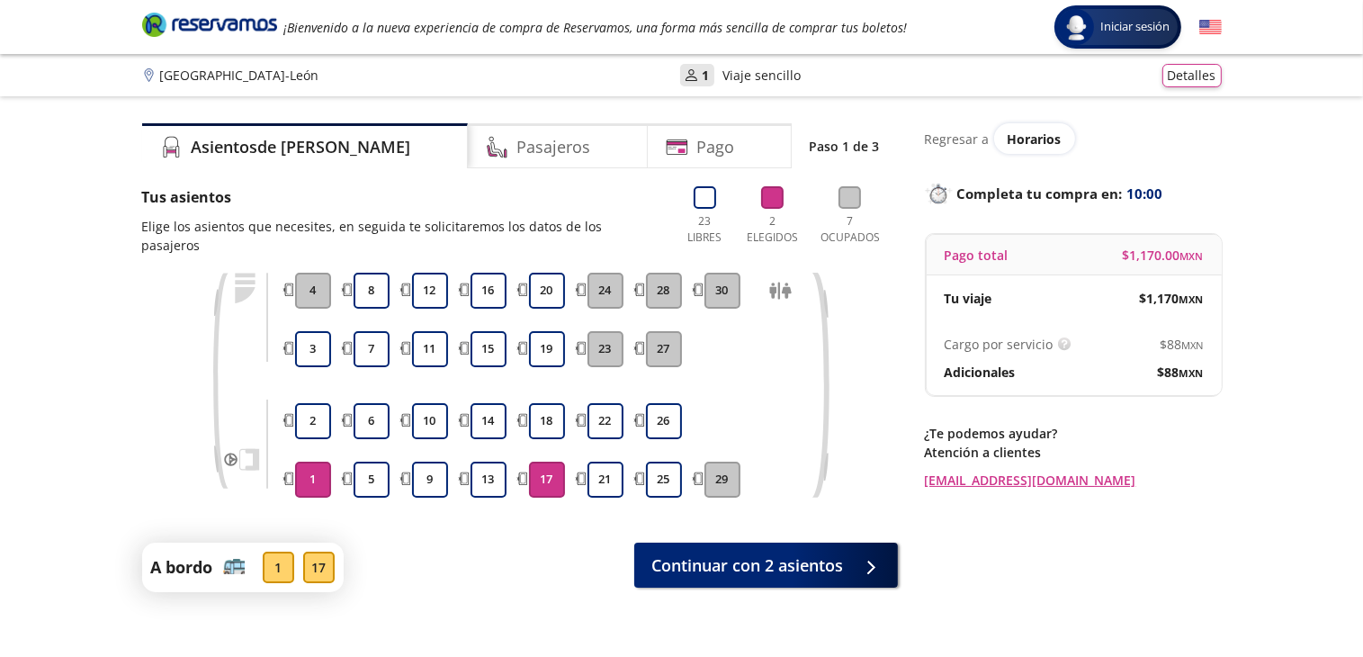
click at [310, 462] on button "1" at bounding box center [313, 480] width 36 height 36
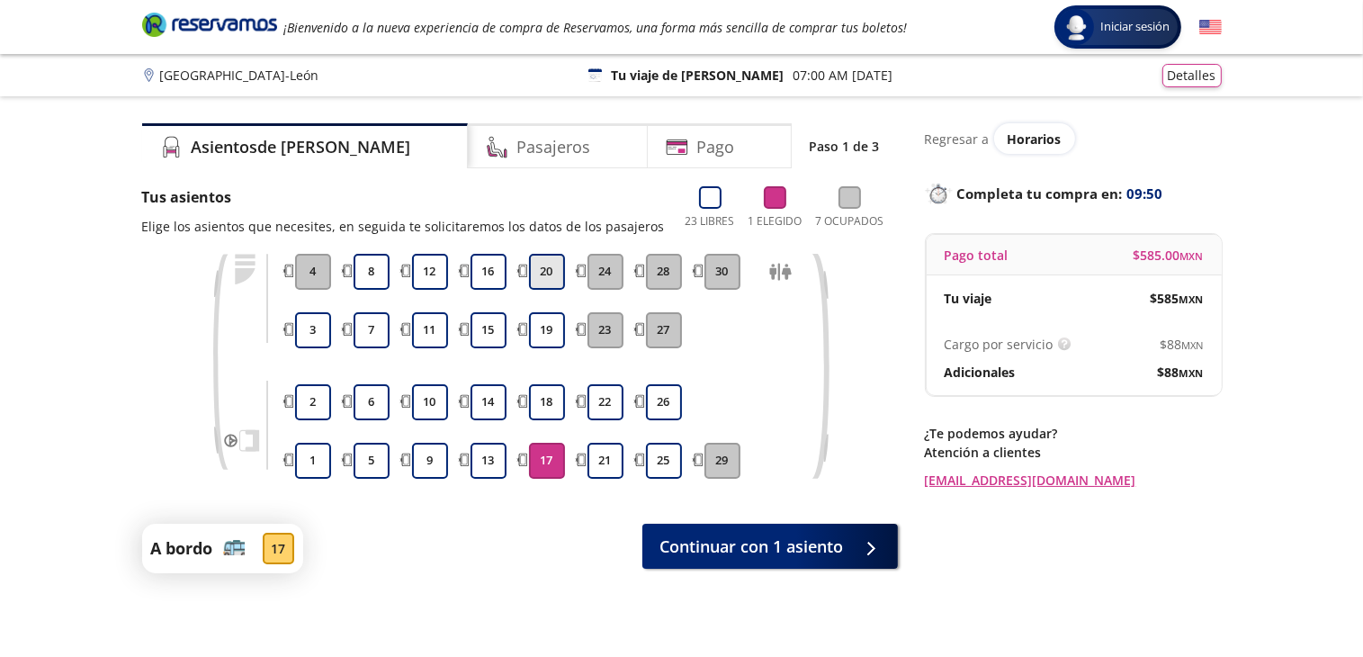
click at [557, 269] on button "20" at bounding box center [547, 272] width 36 height 36
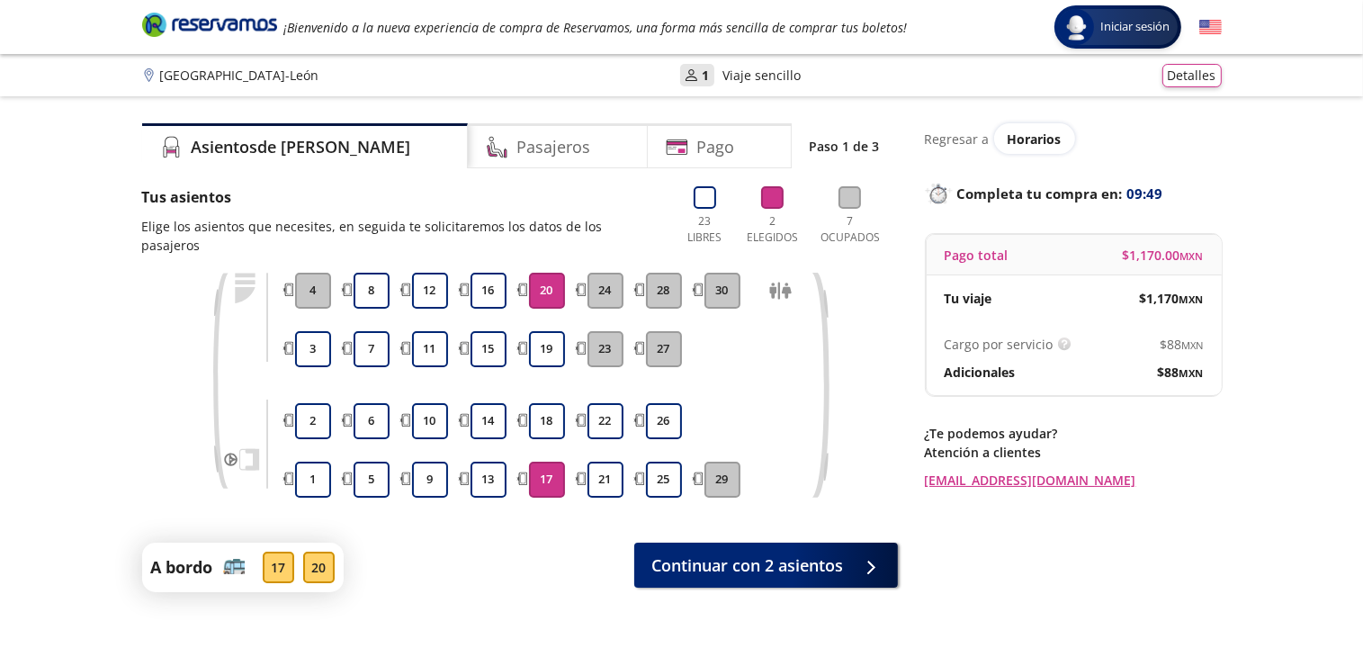
click at [546, 273] on button "20" at bounding box center [547, 291] width 36 height 36
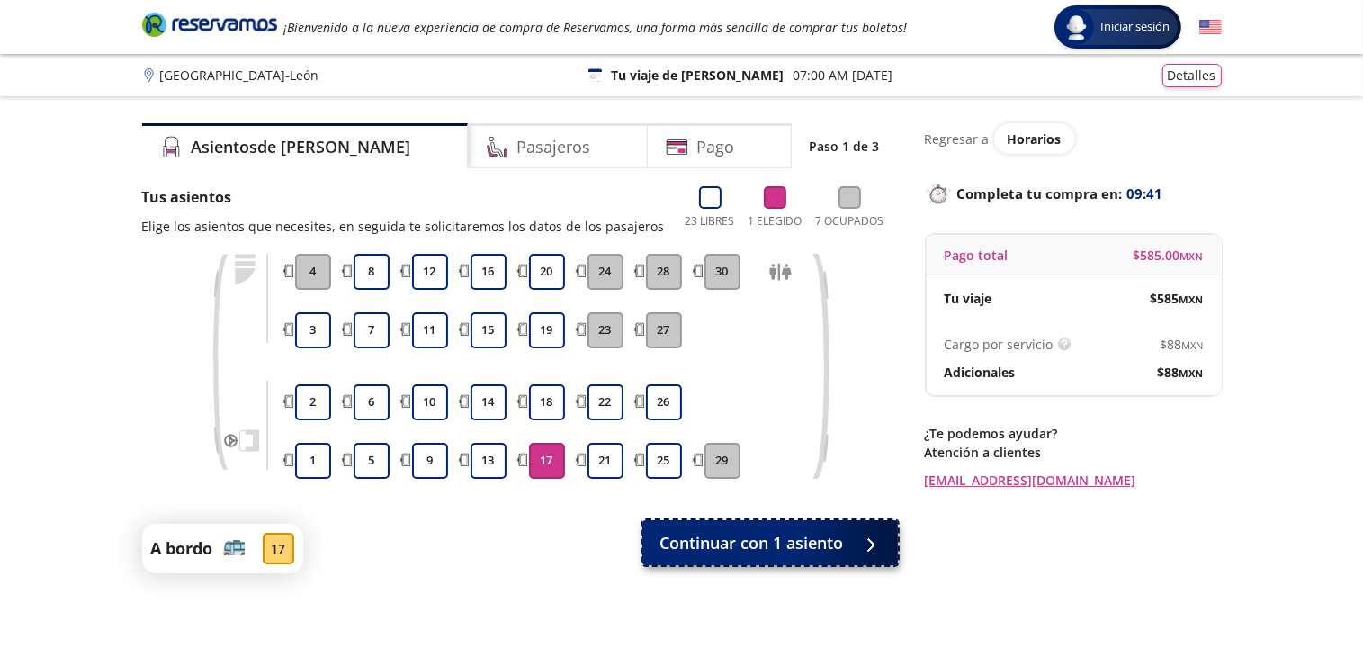
click at [769, 543] on span "Continuar con 1 asiento" at bounding box center [752, 543] width 184 height 24
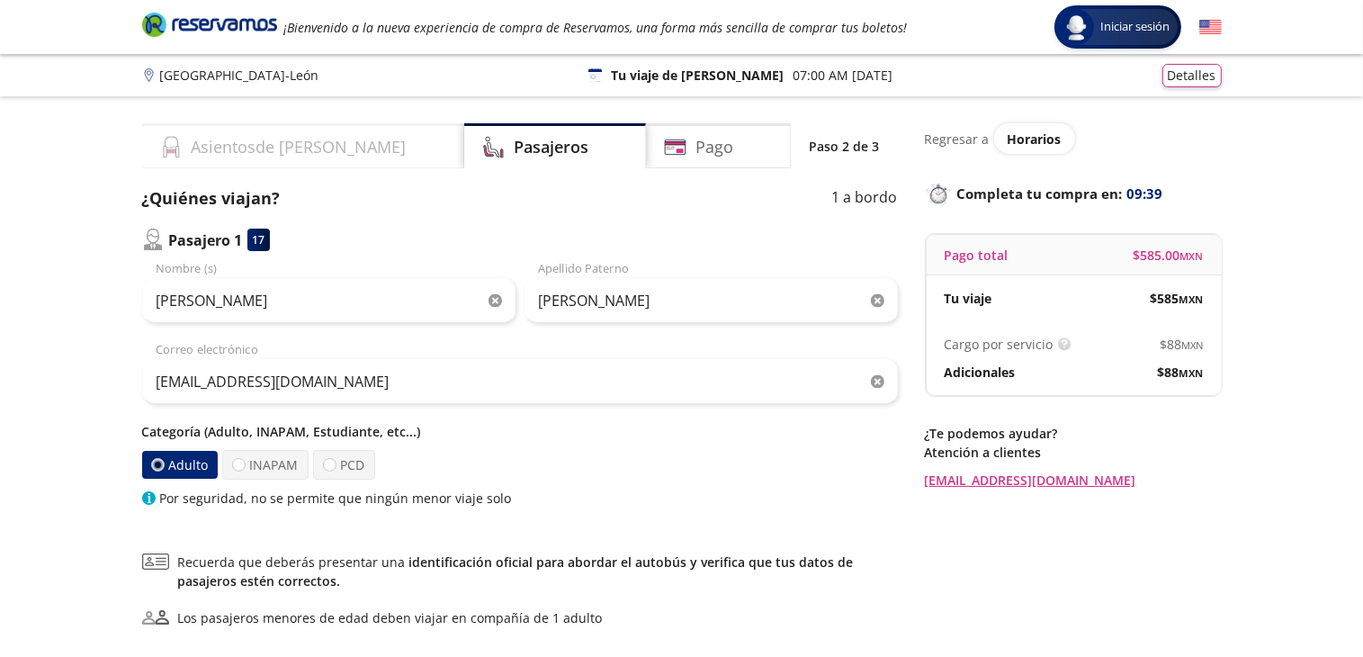
click at [287, 139] on h4 "Asientos de [PERSON_NAME]" at bounding box center [299, 147] width 215 height 24
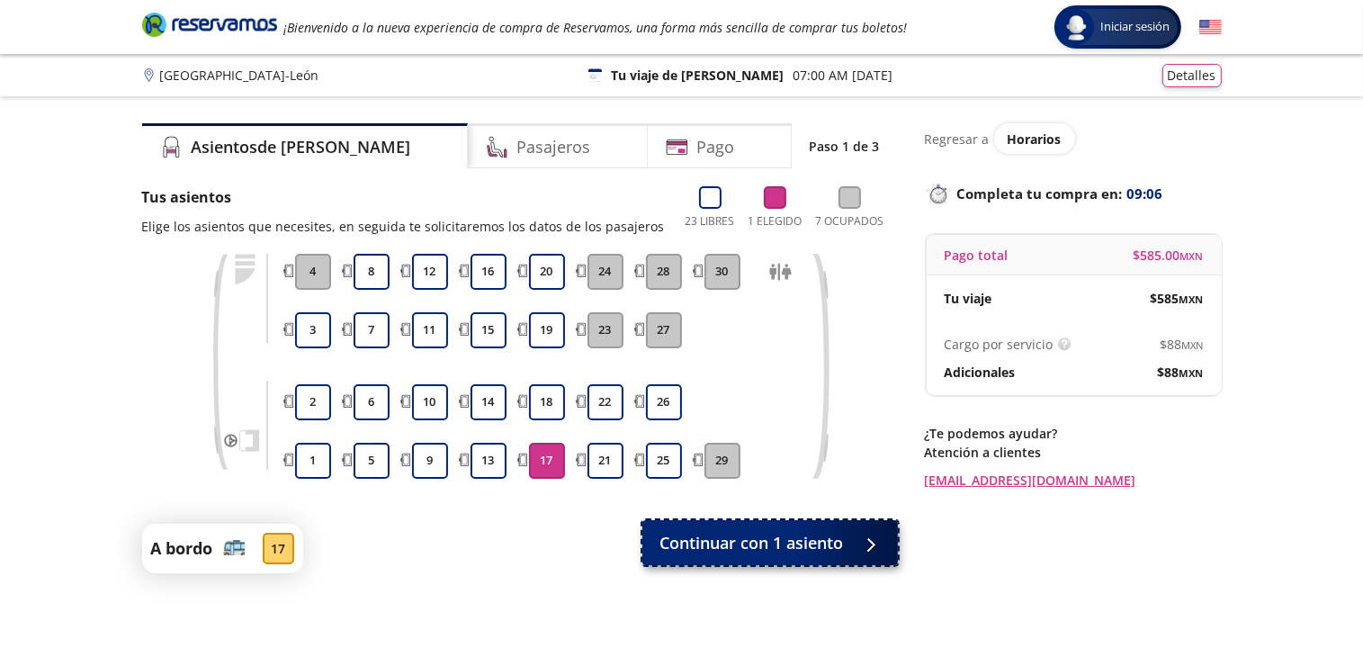
click at [716, 542] on span "Continuar con 1 asiento" at bounding box center [752, 543] width 184 height 24
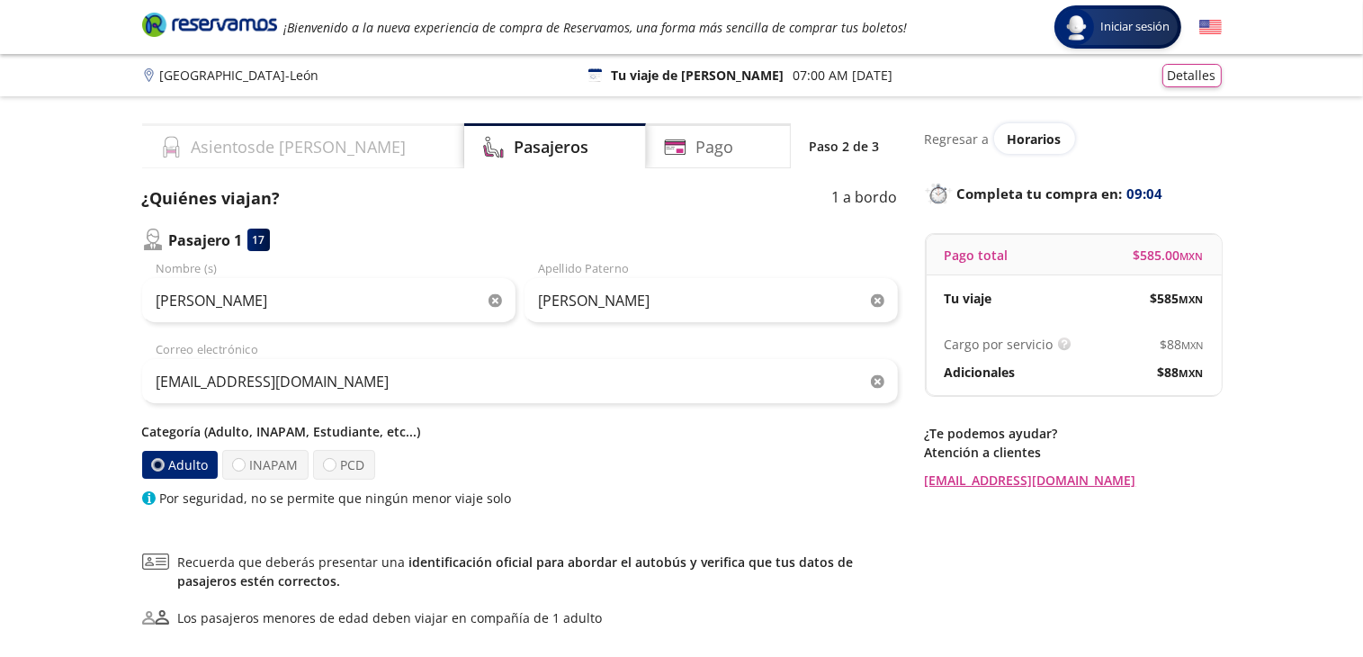
click at [292, 146] on h4 "Asientos de [PERSON_NAME]" at bounding box center [299, 147] width 215 height 24
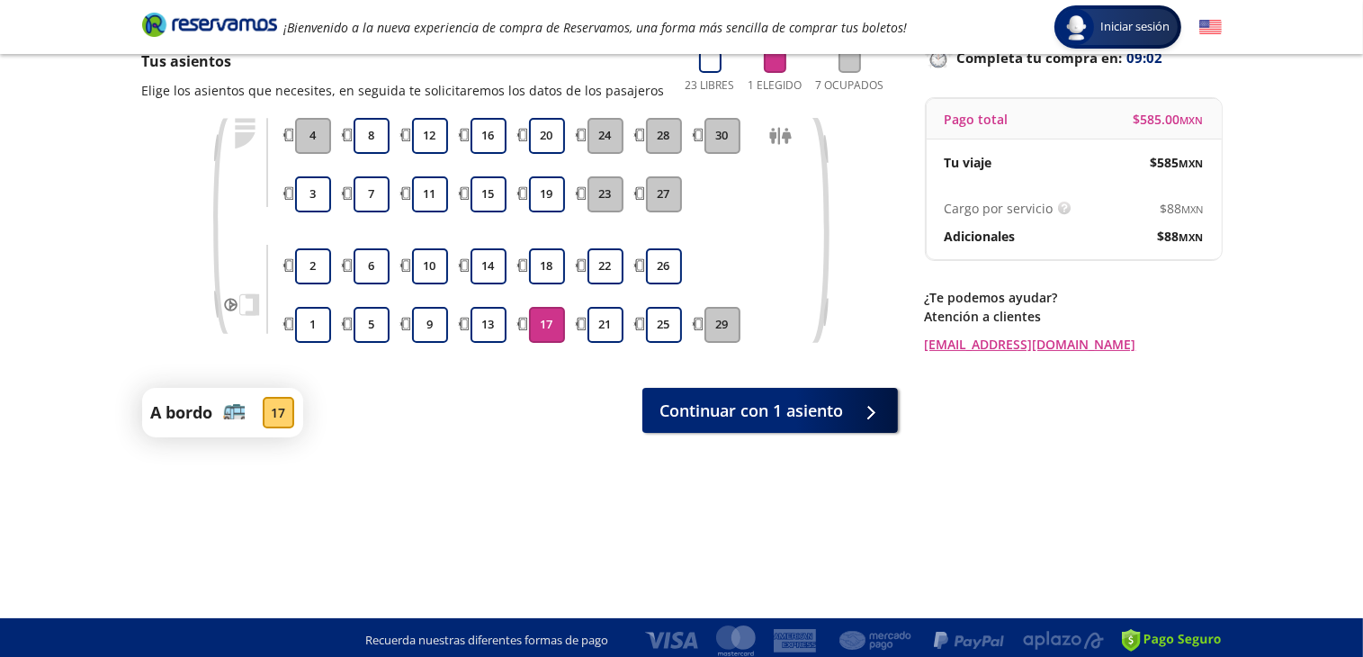
scroll to position [141, 0]
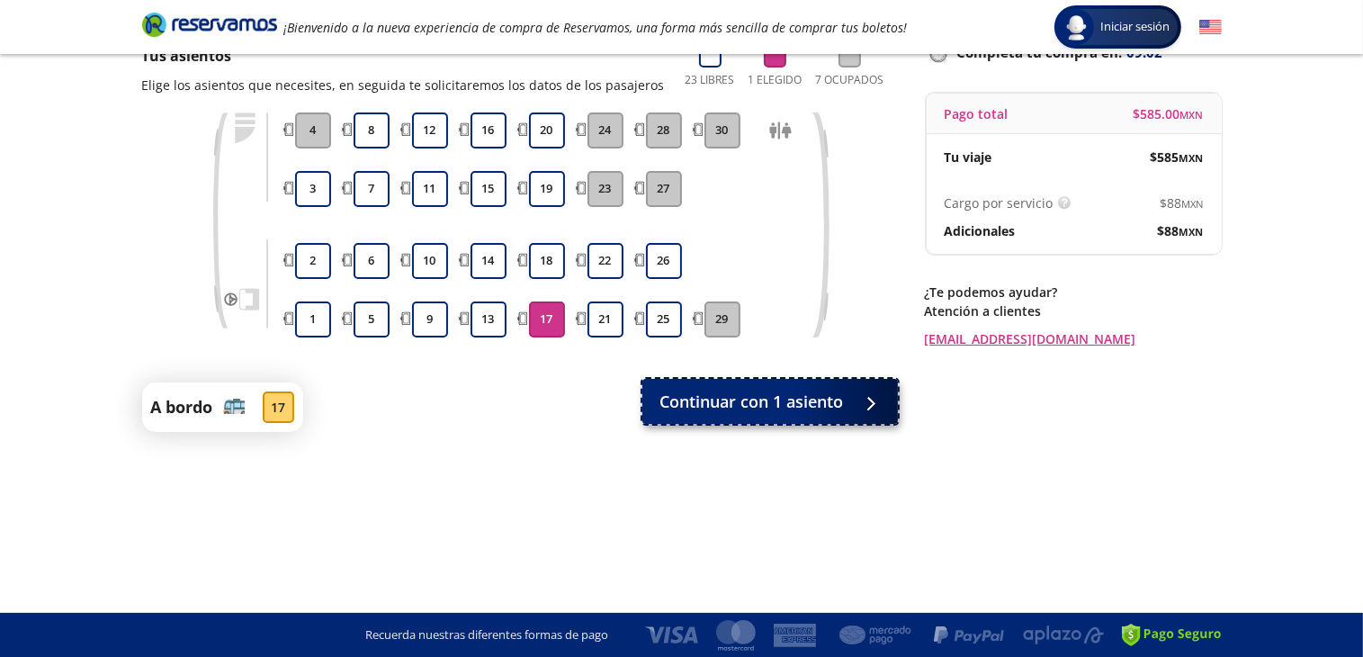
click at [801, 404] on span "Continuar con 1 asiento" at bounding box center [752, 402] width 184 height 24
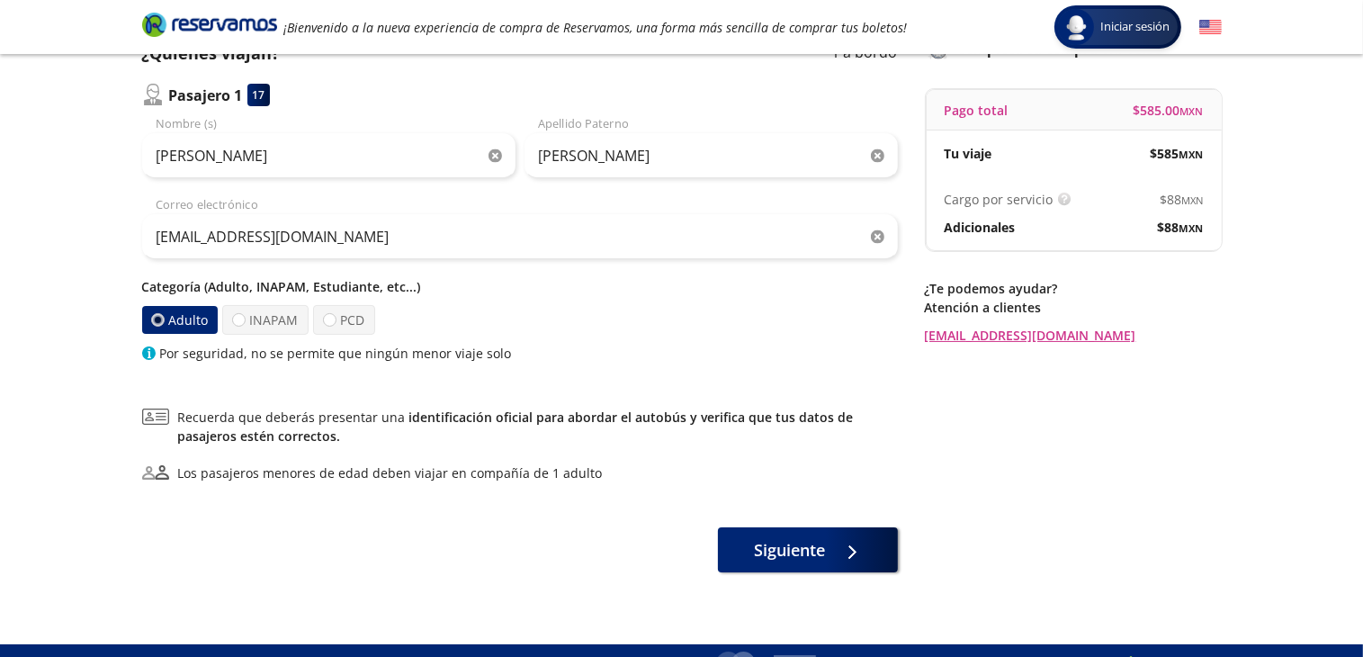
scroll to position [176, 0]
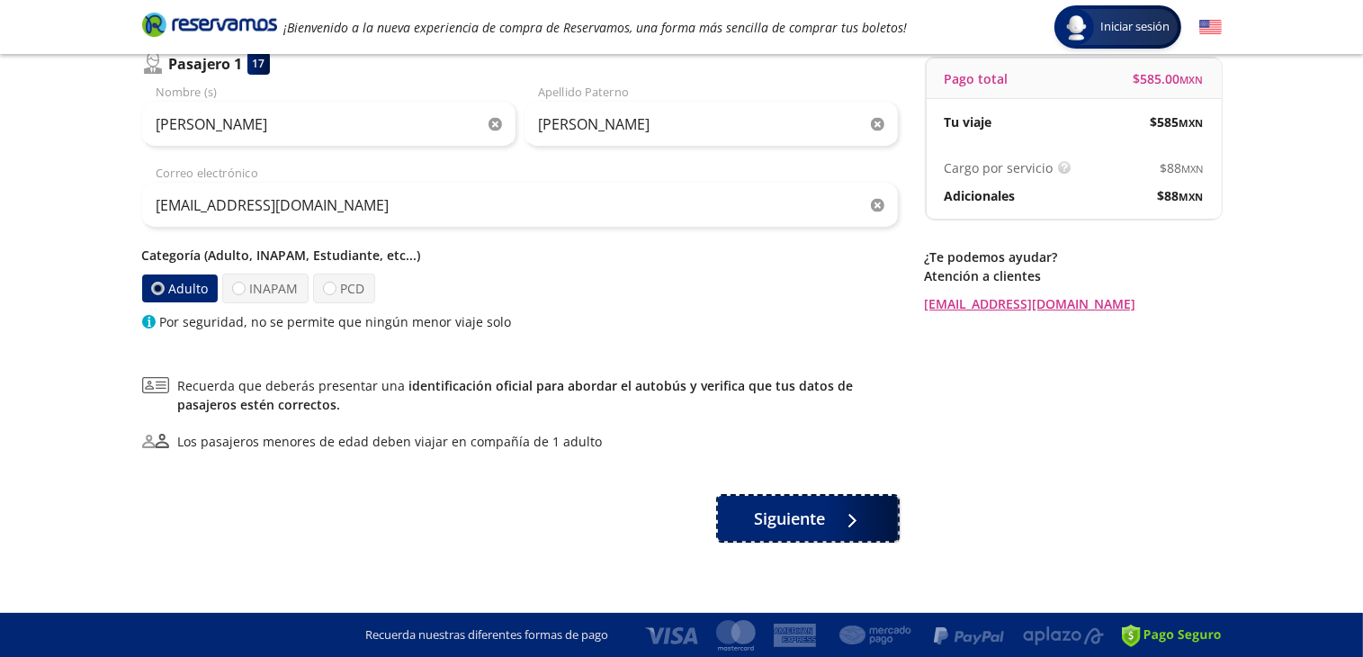
click at [798, 516] on span "Siguiente" at bounding box center [789, 519] width 71 height 24
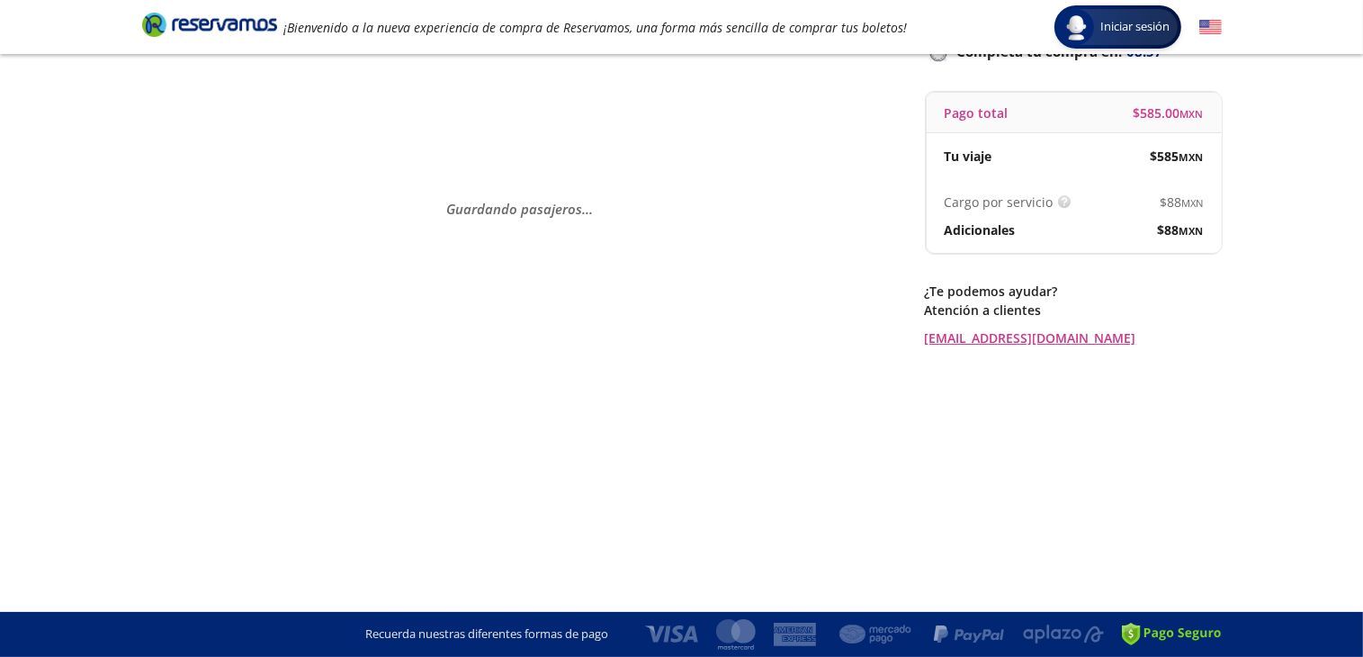
scroll to position [0, 0]
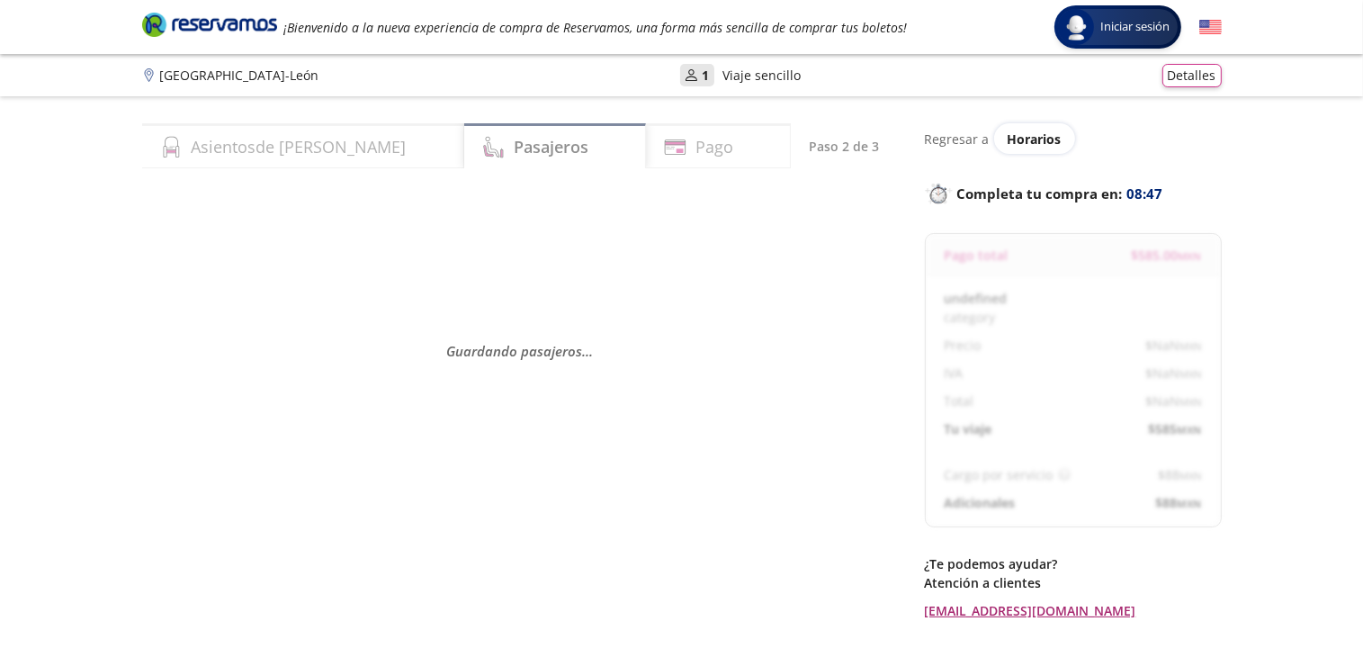
select select "MX"
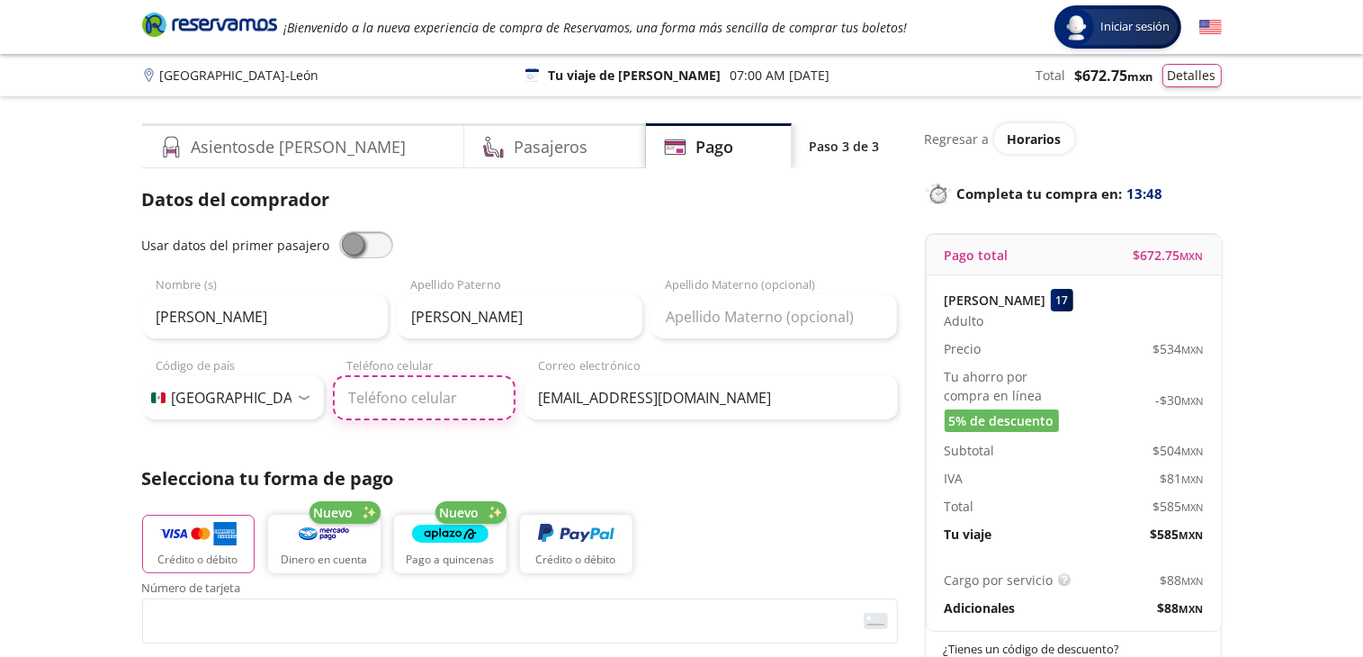
click at [372, 393] on input "Teléfono celular" at bounding box center [424, 397] width 183 height 45
type input "33 1895 9711"
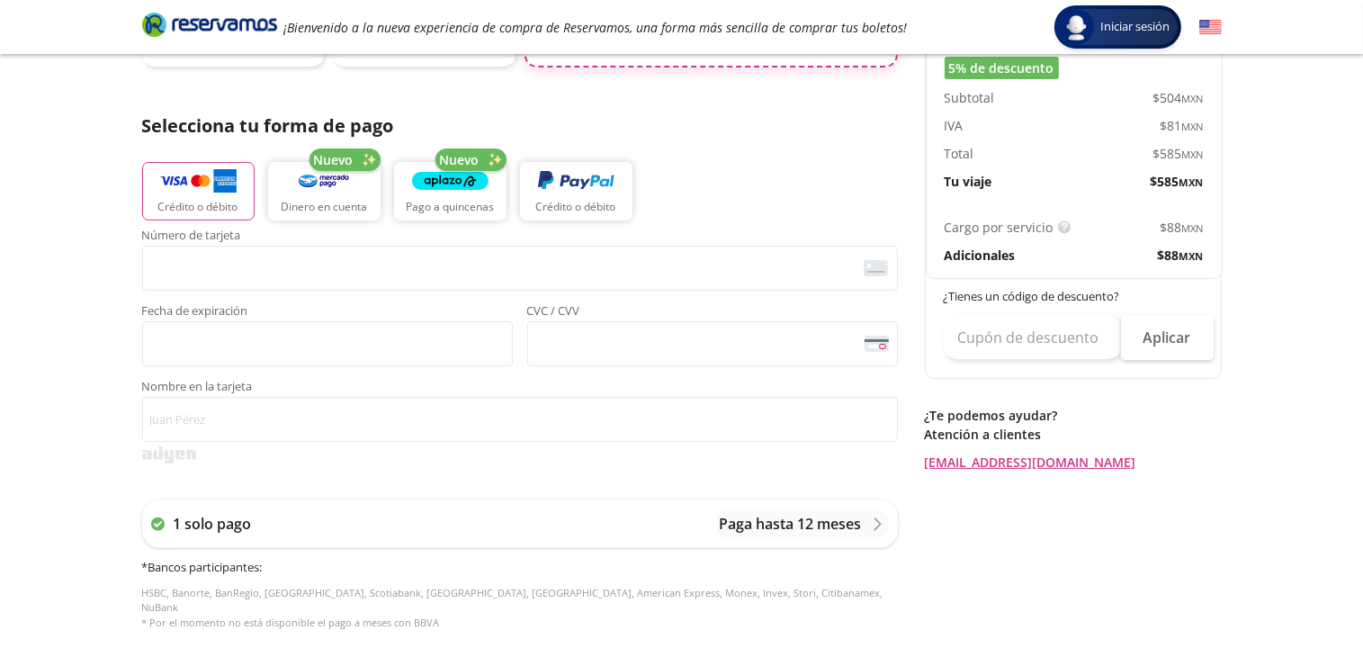
scroll to position [360, 0]
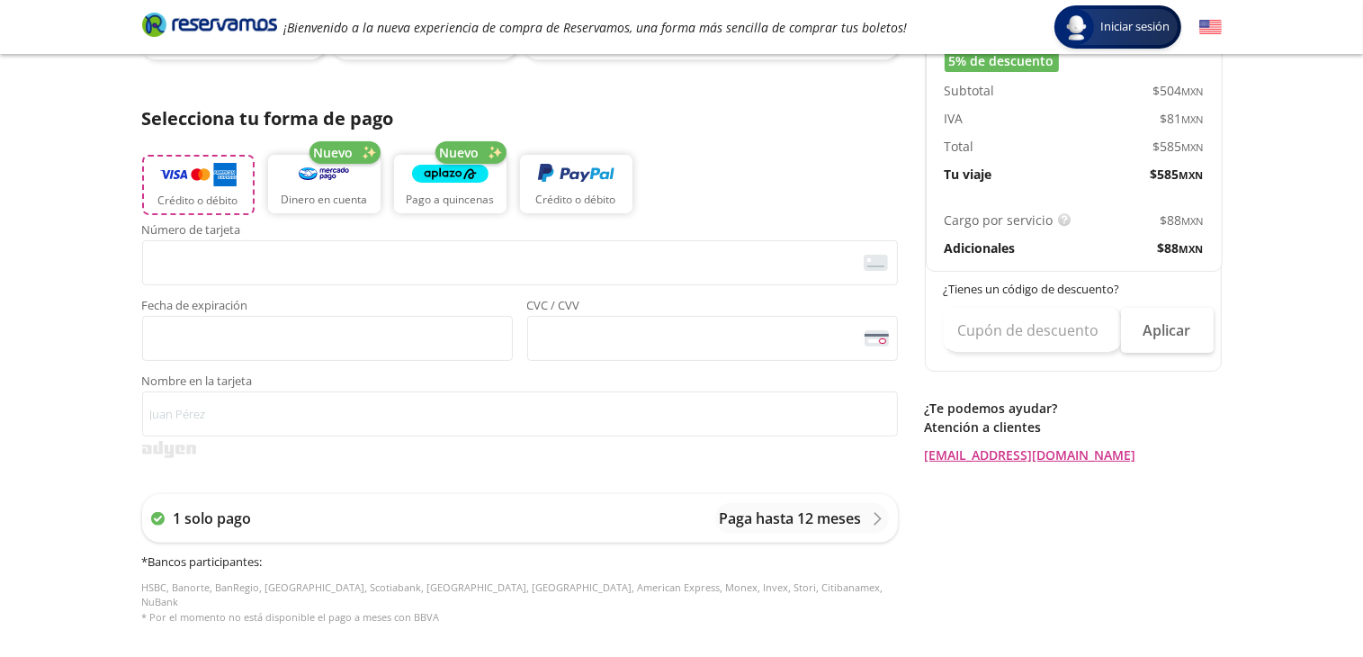
click at [218, 181] on img "button" at bounding box center [198, 174] width 76 height 27
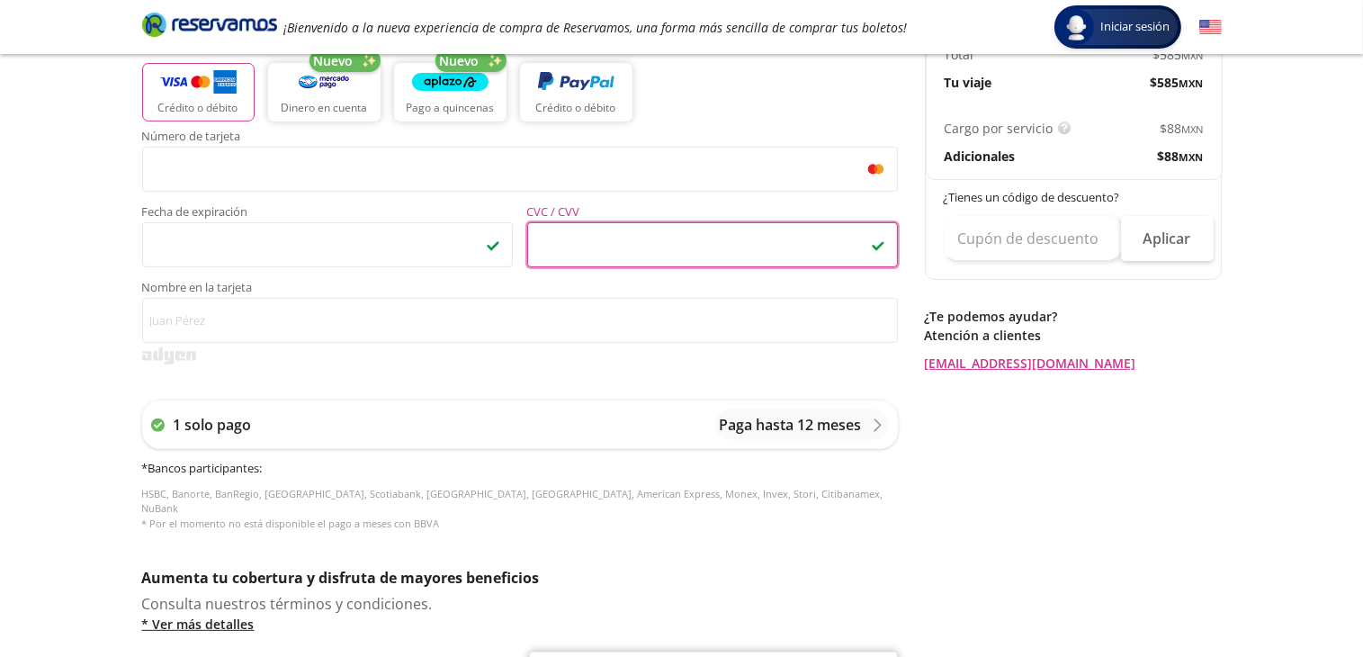
scroll to position [540, 0]
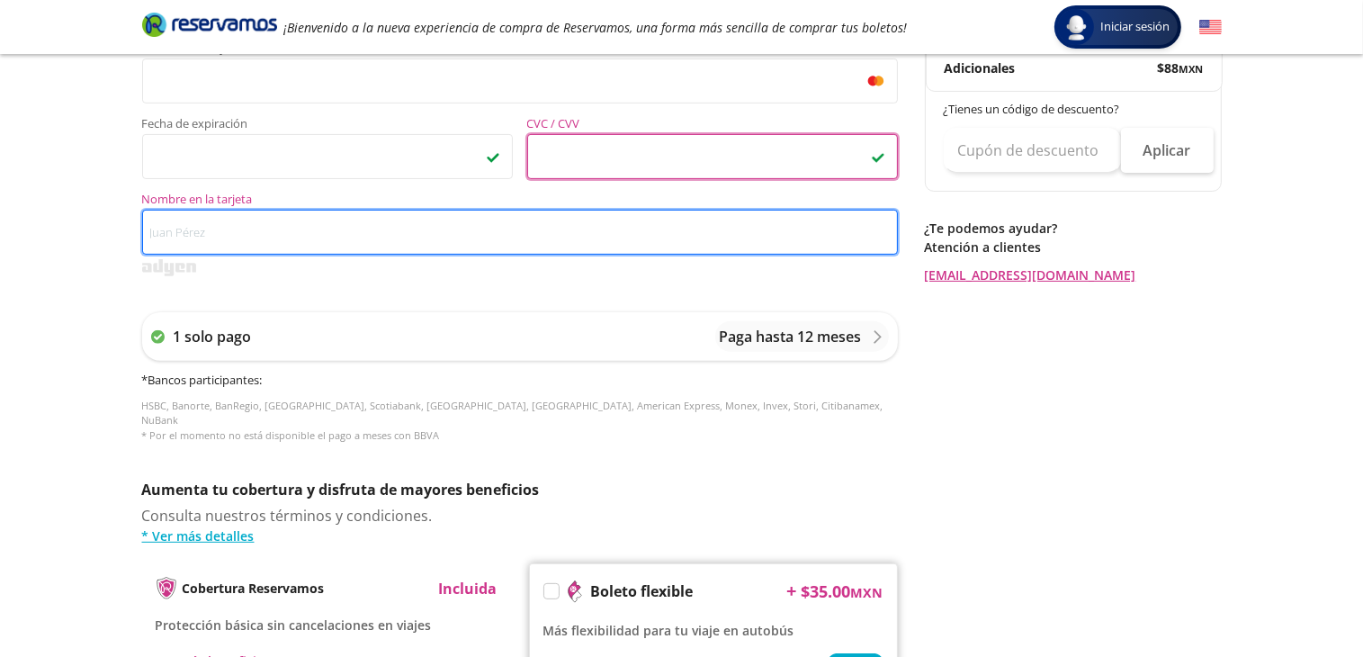
click at [202, 236] on input "Nombre en la tarjeta" at bounding box center [520, 232] width 756 height 45
type input "l"
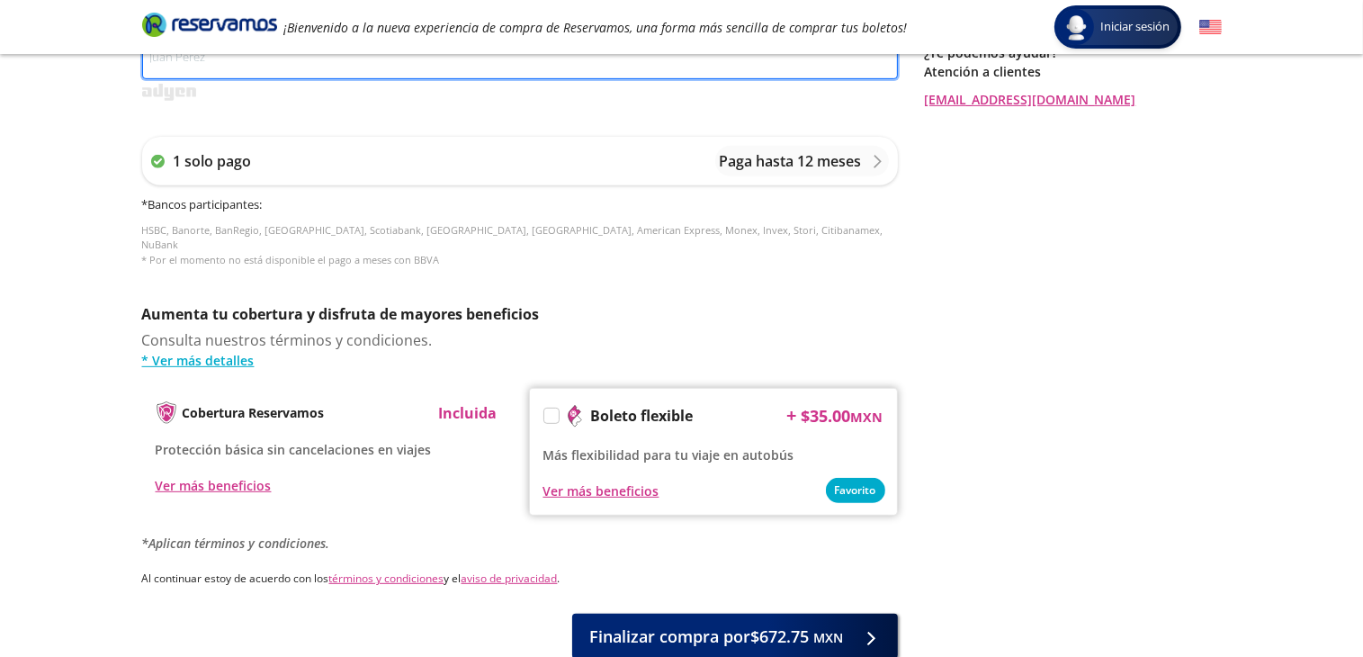
scroll to position [720, 0]
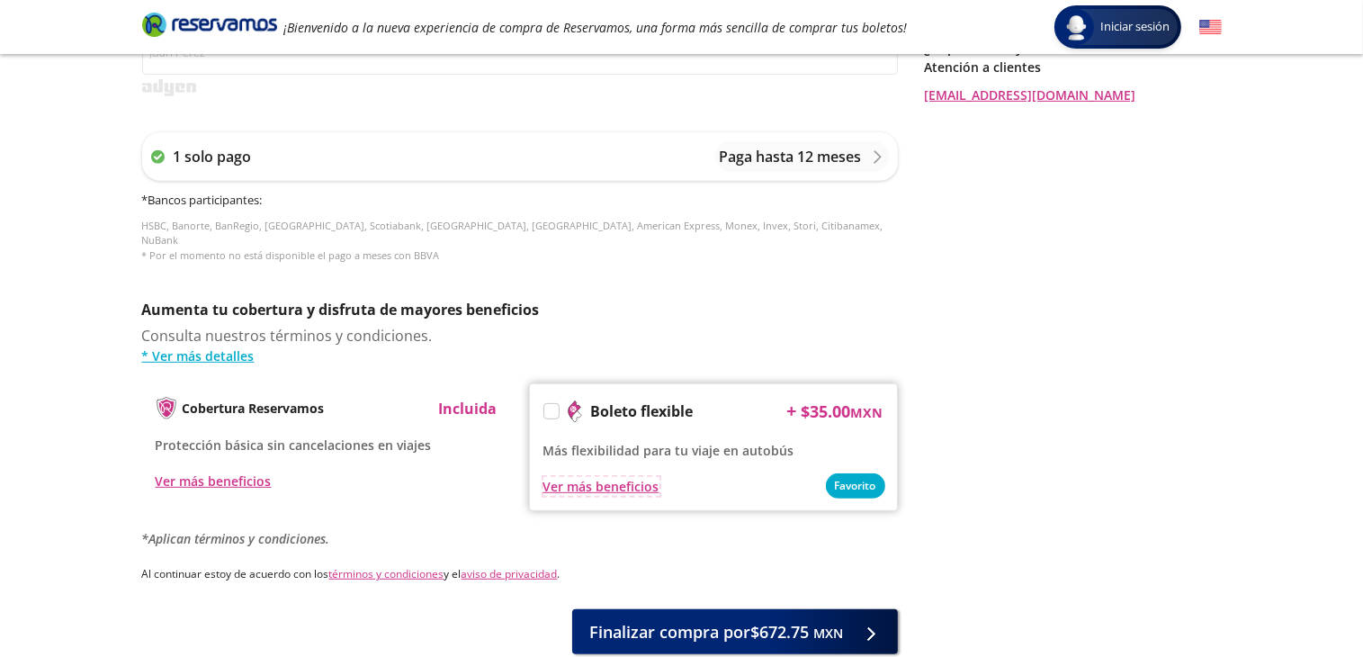
click at [612, 480] on div "Boleto flexible + $ 35.00 MXN Más flexibilidad para tu viaje en autobús Favorit…" at bounding box center [713, 447] width 369 height 128
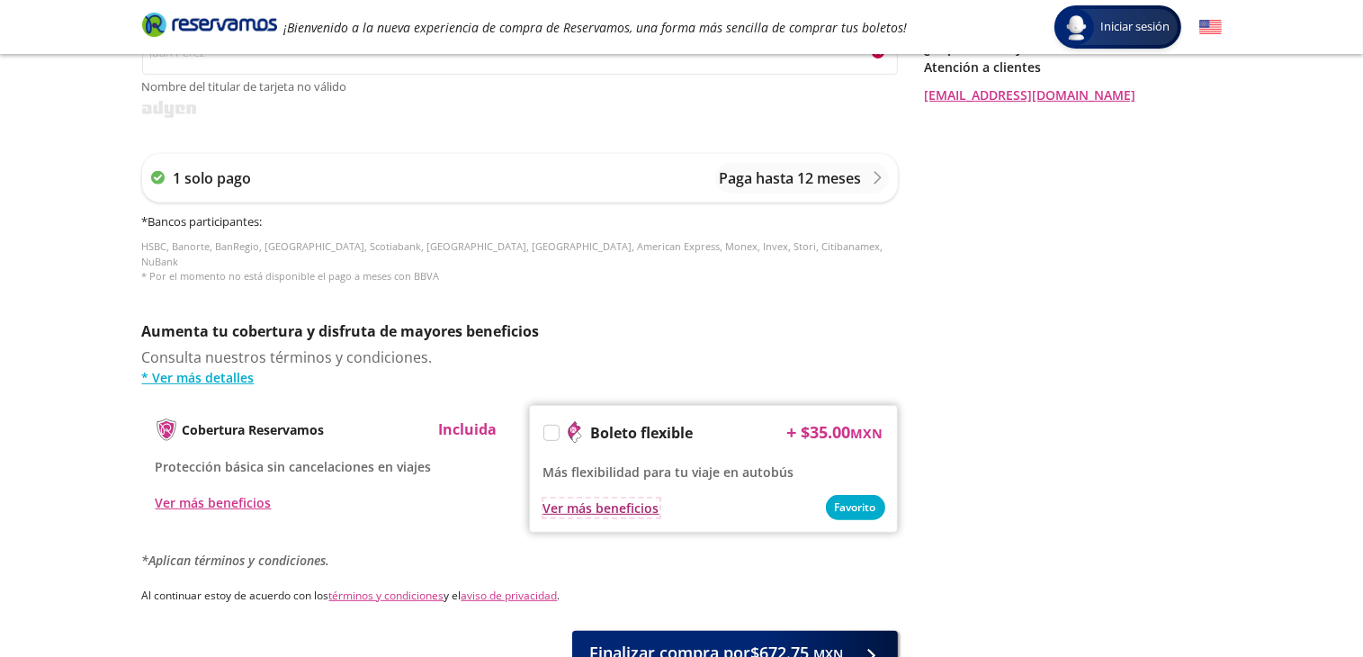
click at [612, 498] on div "Ver más beneficios" at bounding box center [601, 507] width 116 height 19
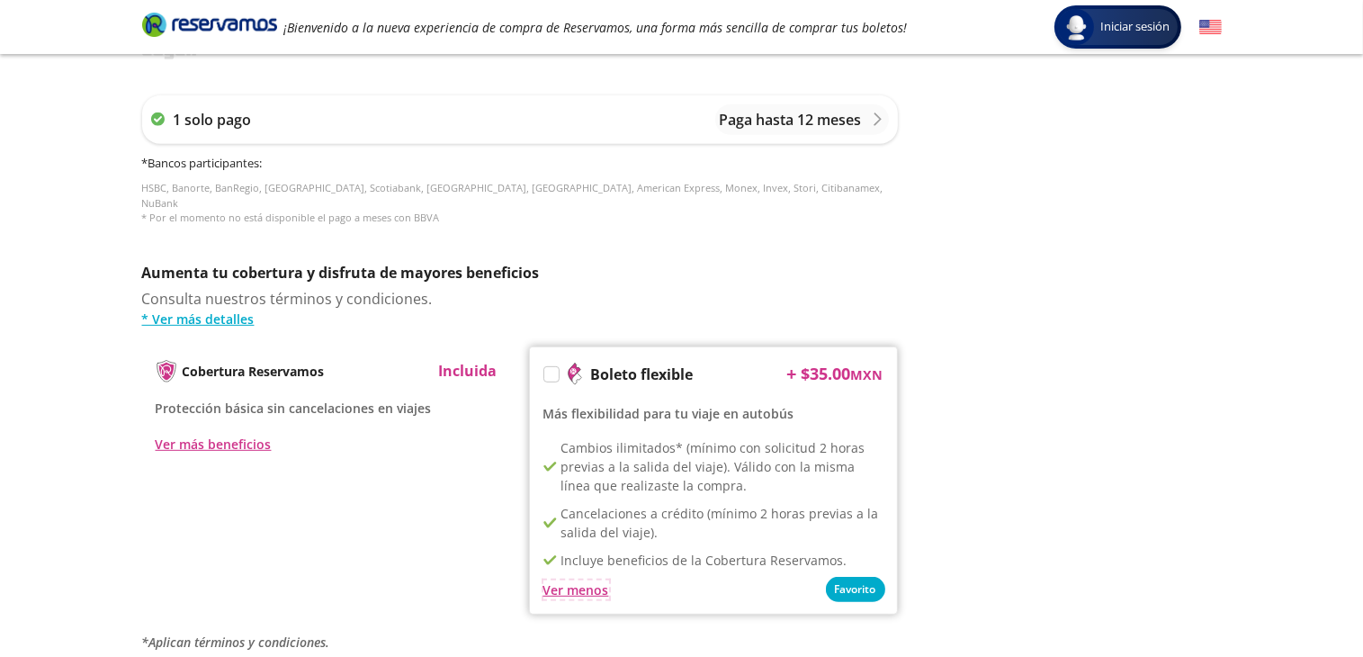
scroll to position [810, 0]
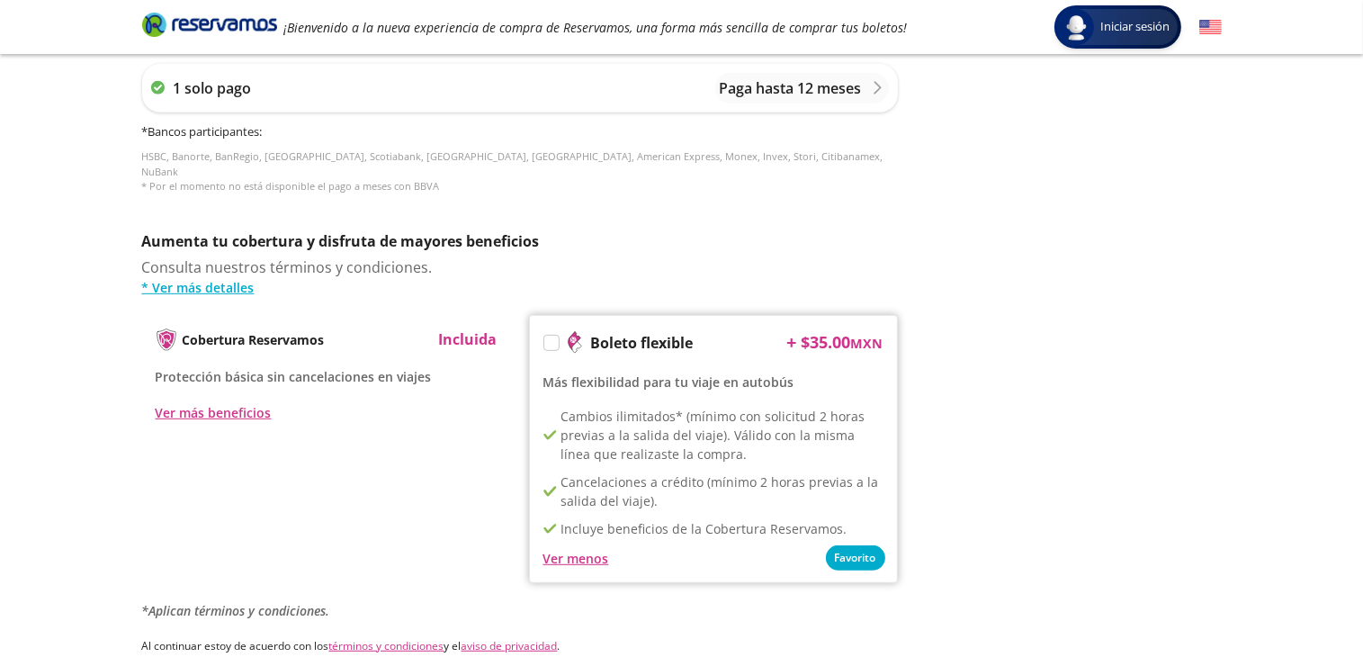
click at [782, 230] on p "Aumenta tu cobertura y disfruta de mayores beneficios" at bounding box center [520, 241] width 756 height 22
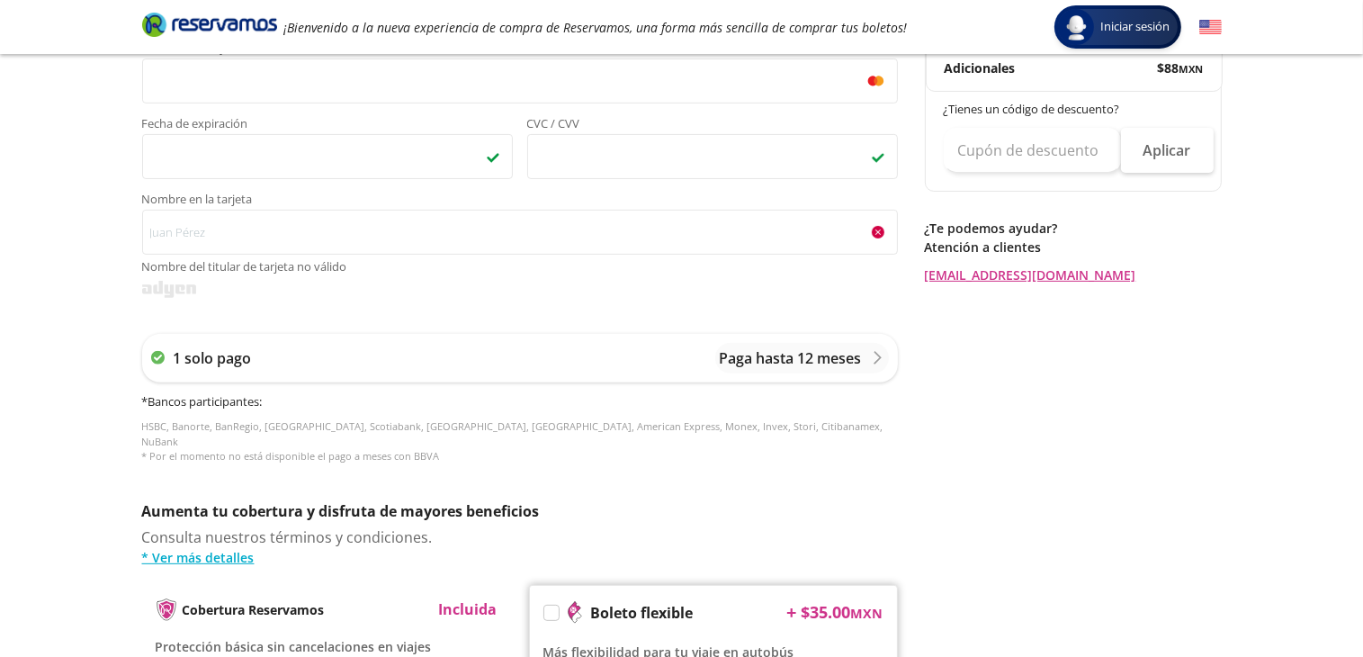
scroll to position [360, 0]
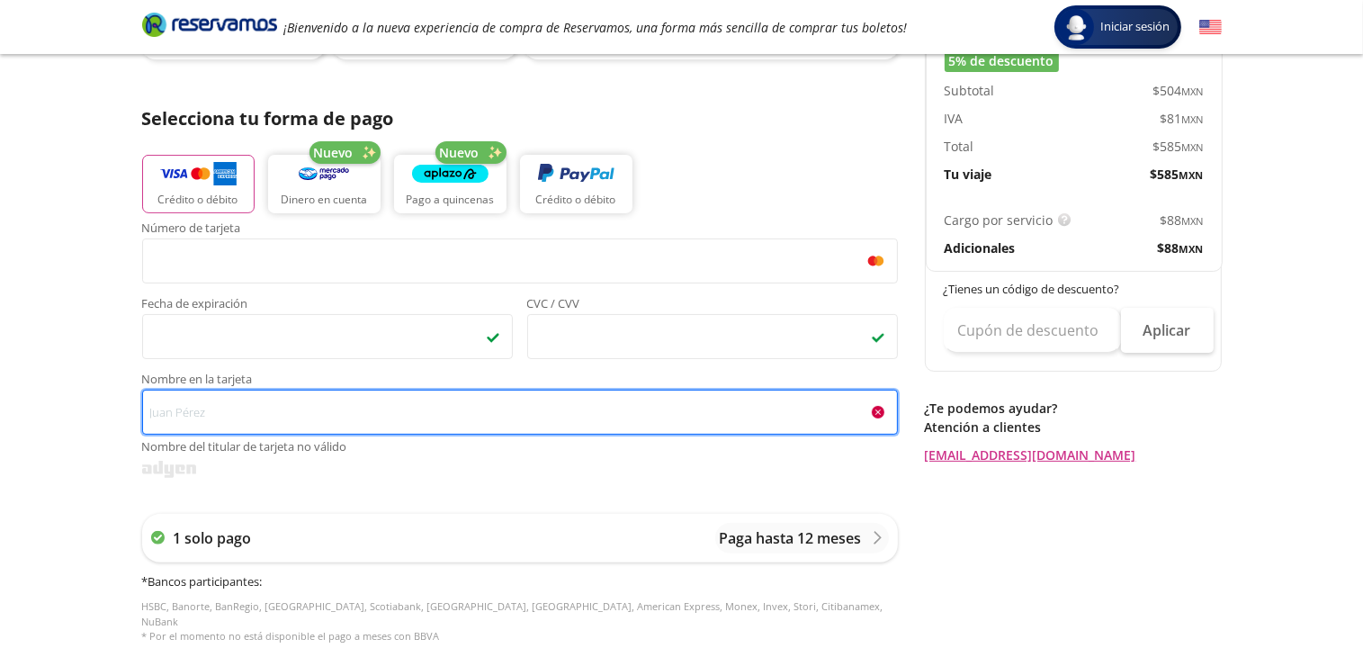
click at [268, 418] on input "Nombre en la tarjeta Nombre del titular de tarjeta no válido" at bounding box center [520, 412] width 756 height 45
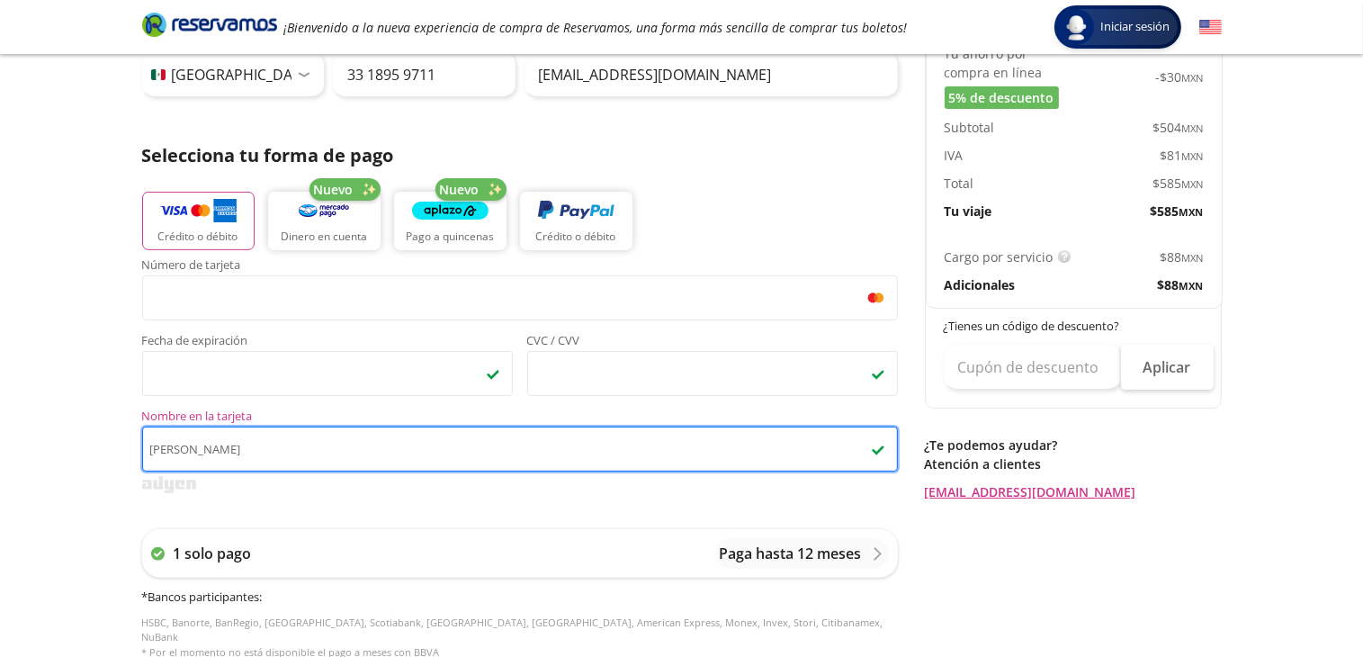
scroll to position [180, 0]
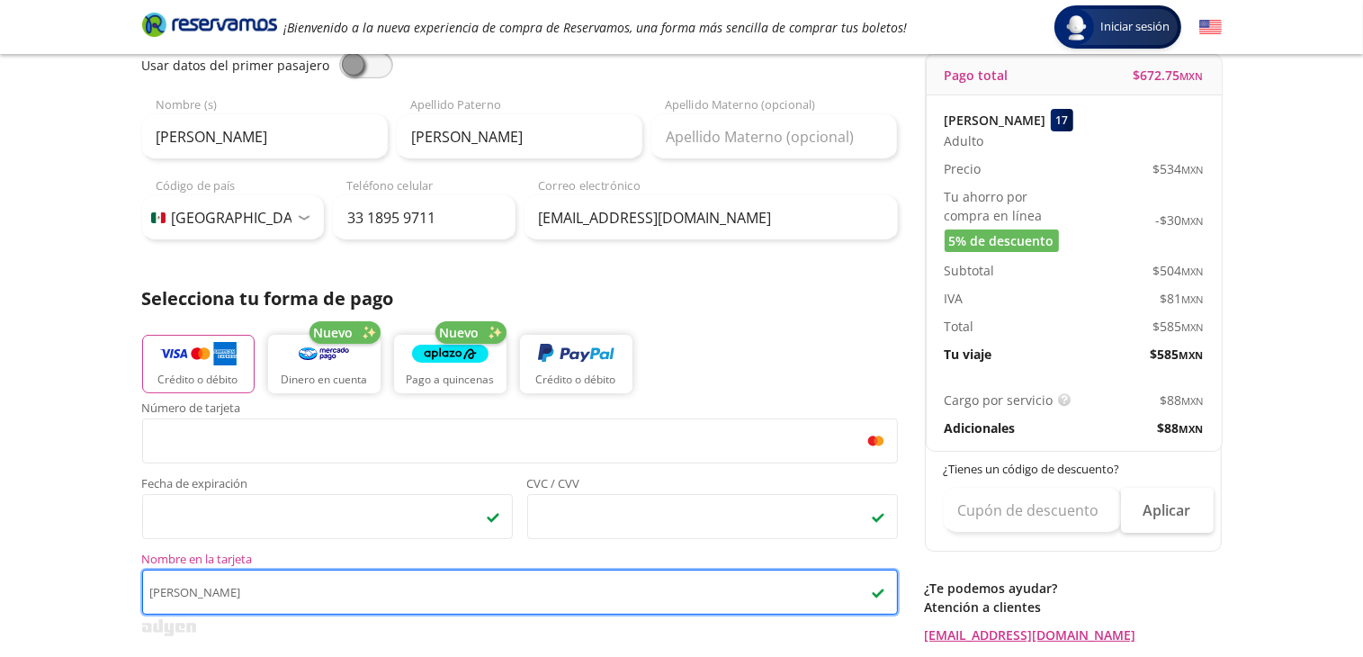
type input "[PERSON_NAME]"
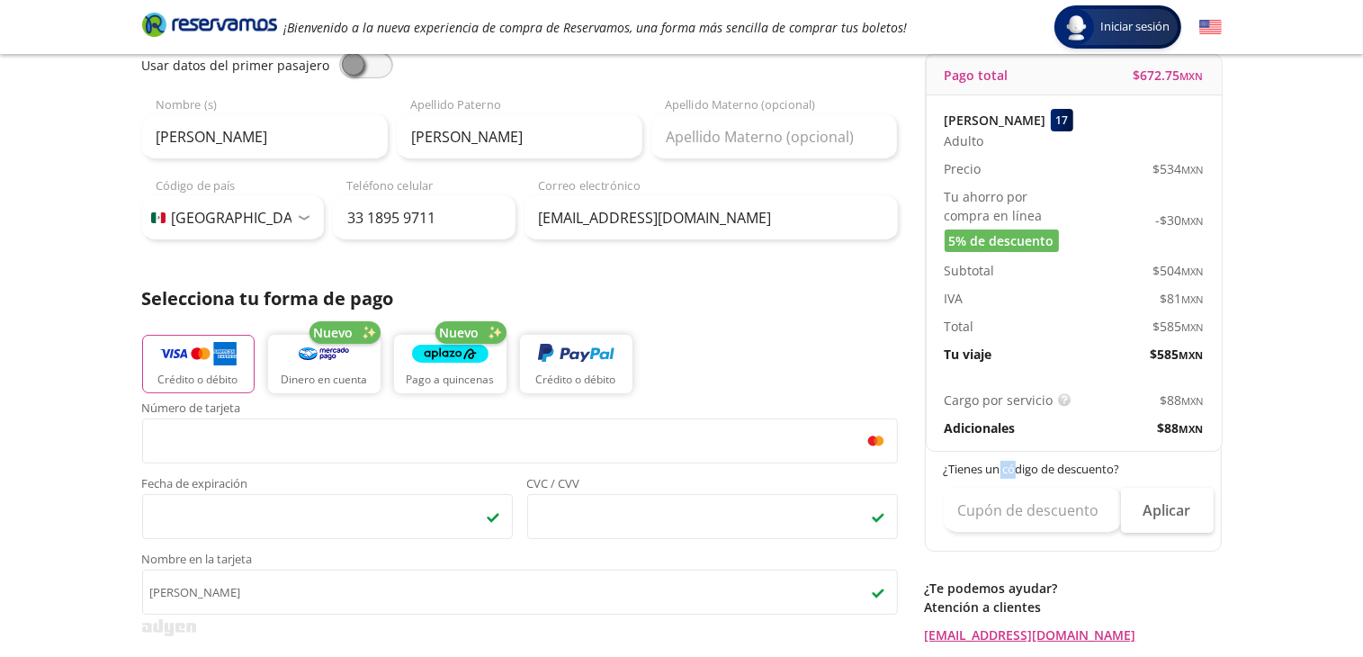
drag, startPoint x: 999, startPoint y: 465, endPoint x: 1019, endPoint y: 466, distance: 20.7
click at [1019, 466] on p "¿Tienes un código de descuento?" at bounding box center [1074, 470] width 261 height 18
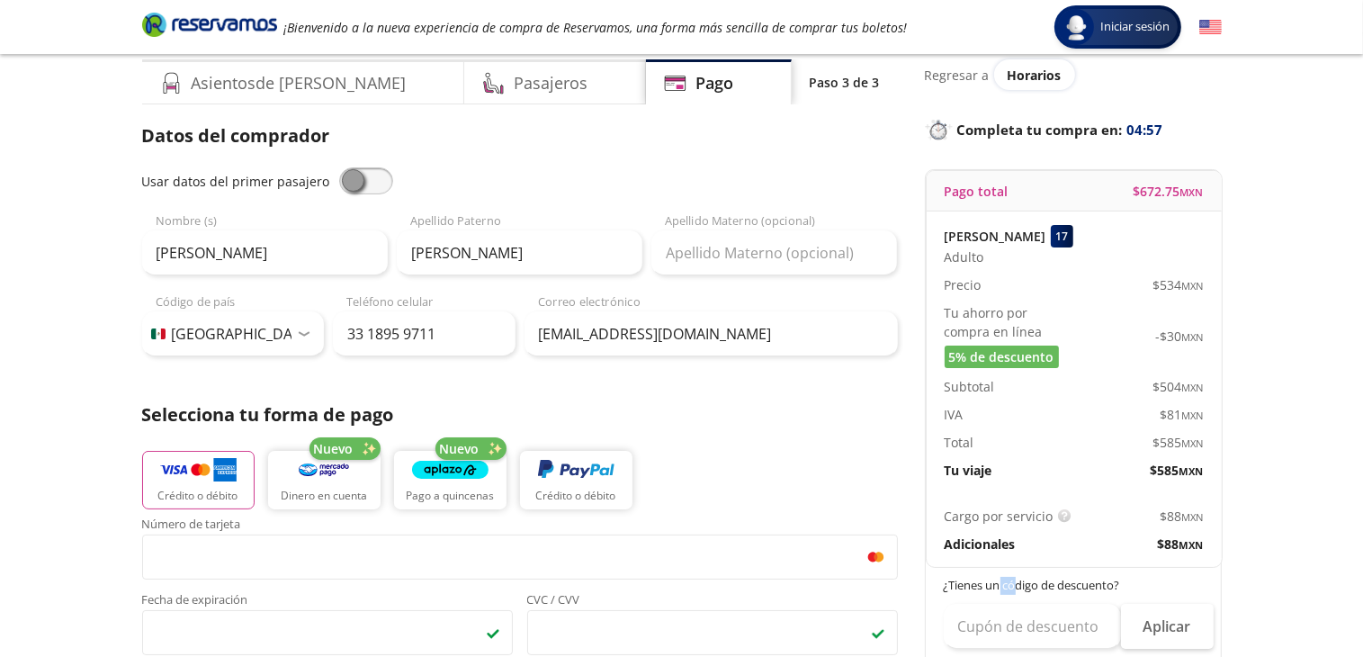
scroll to position [0, 0]
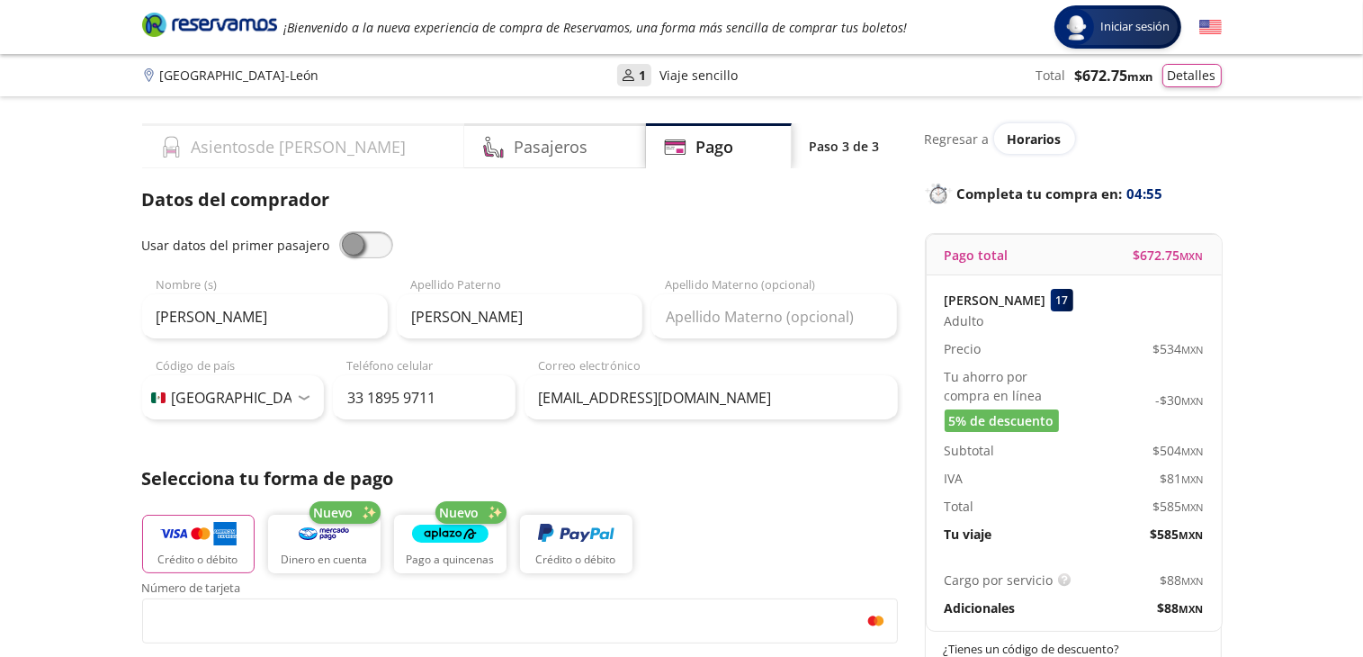
click at [211, 147] on h4 "Asientos de [PERSON_NAME]" at bounding box center [299, 147] width 215 height 24
